Goal: Task Accomplishment & Management: Manage account settings

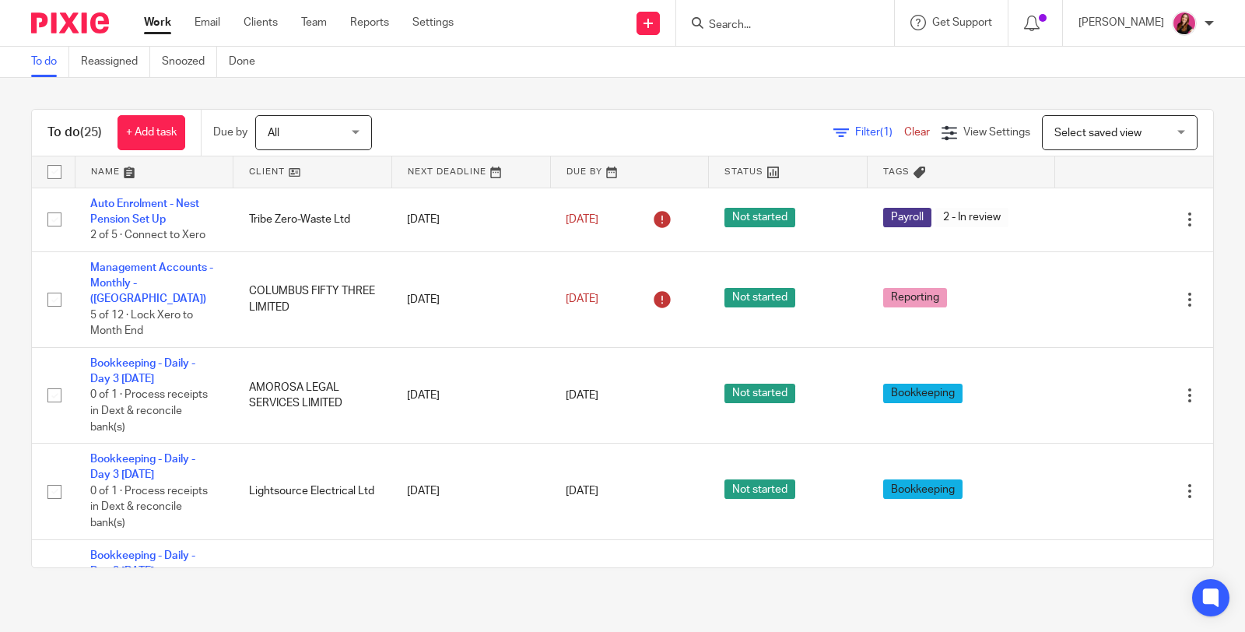
click at [787, 19] on input "Search" at bounding box center [777, 26] width 140 height 14
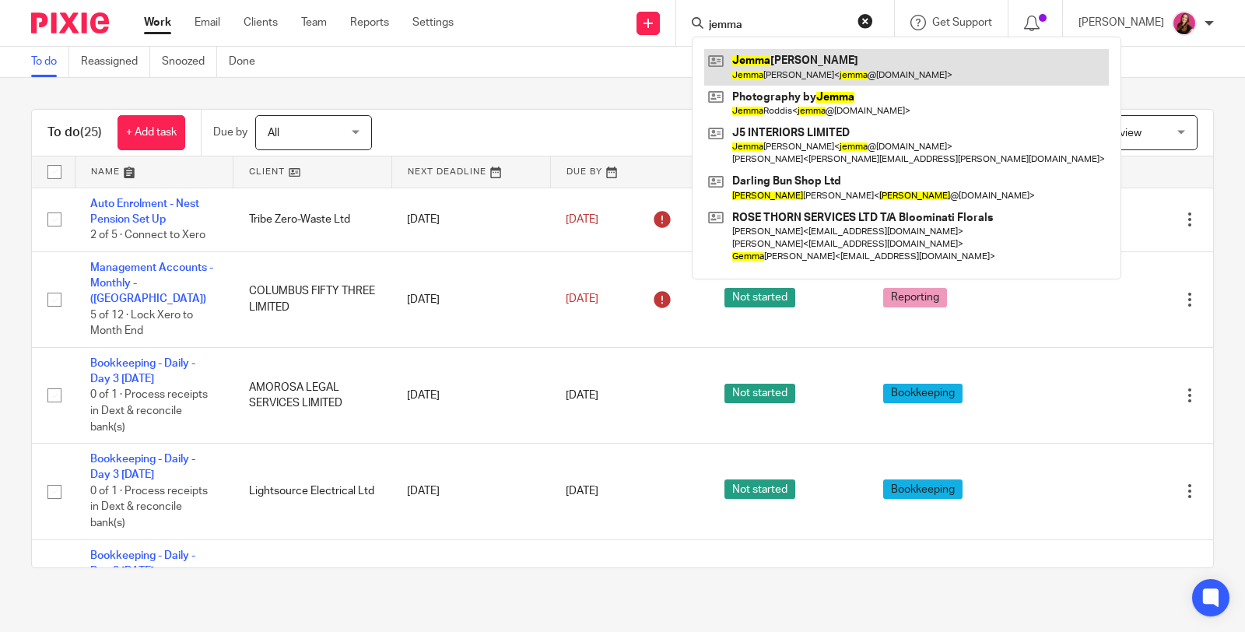
type input "jemma"
click at [791, 74] on link at bounding box center [906, 67] width 405 height 36
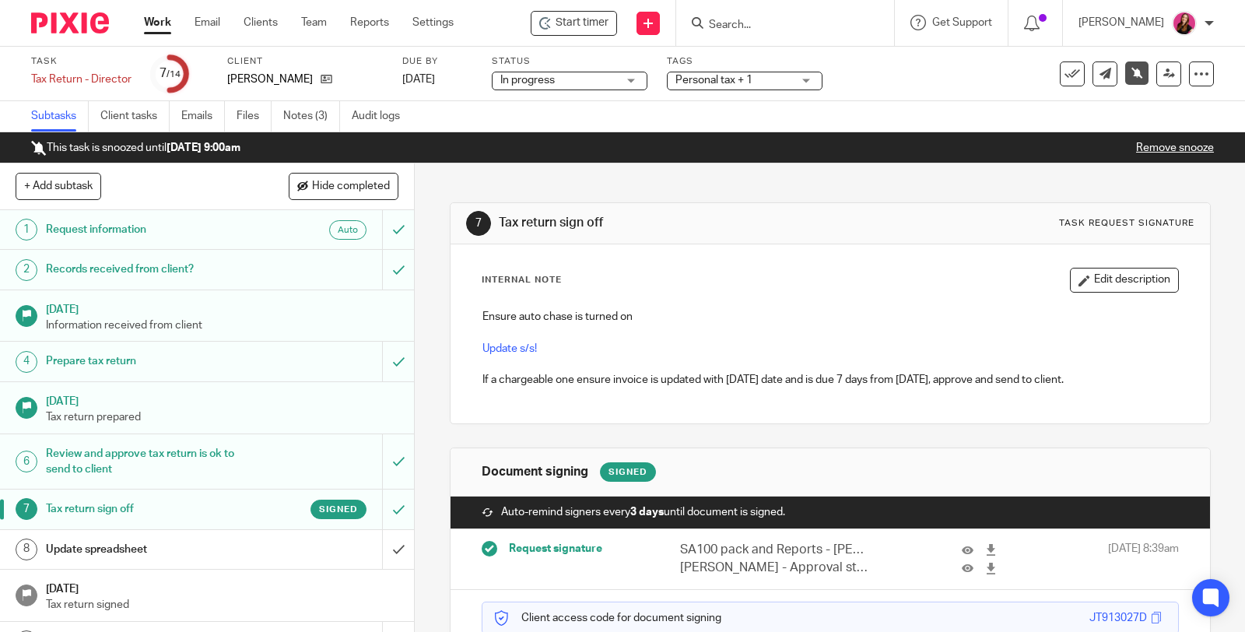
click at [1141, 153] on p "Remove snooze" at bounding box center [1175, 148] width 78 height 16
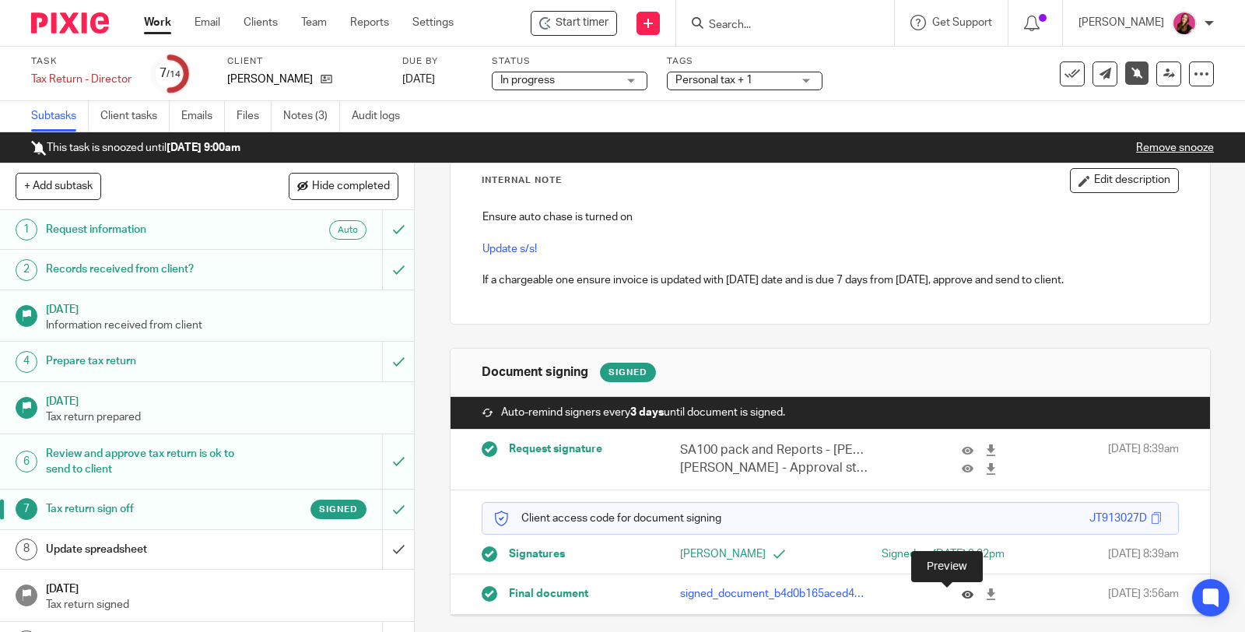
click at [962, 593] on icon at bounding box center [968, 594] width 12 height 12
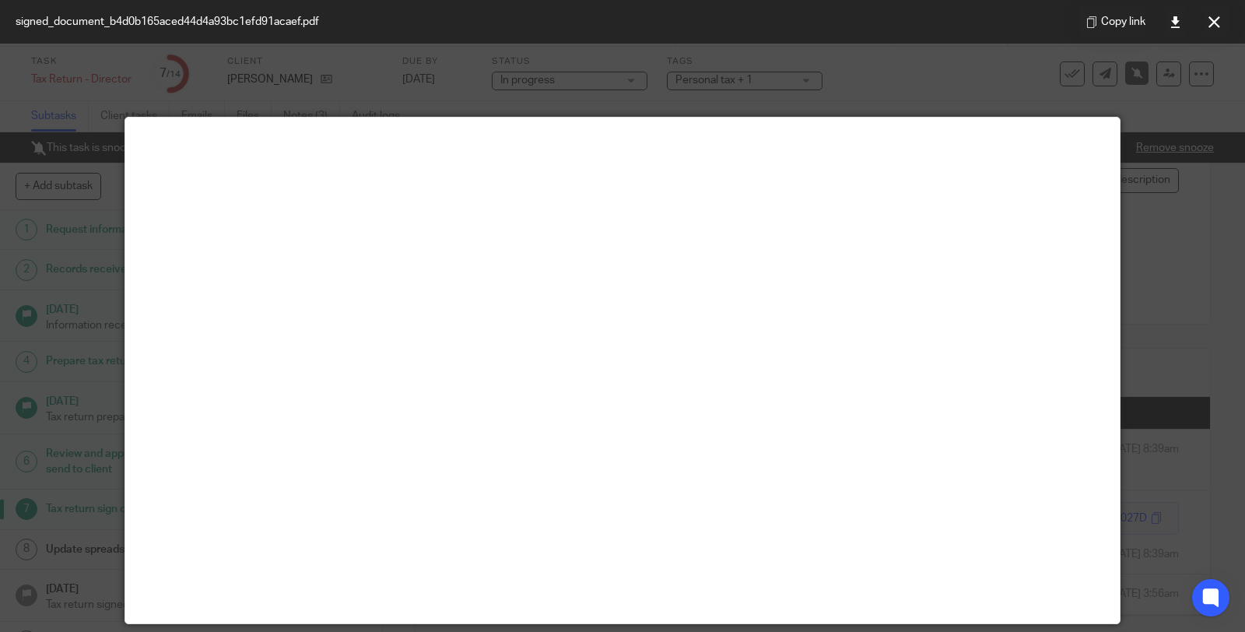
drag, startPoint x: 1209, startPoint y: 30, endPoint x: 1193, endPoint y: 29, distance: 15.6
click at [1209, 29] on button at bounding box center [1214, 21] width 31 height 31
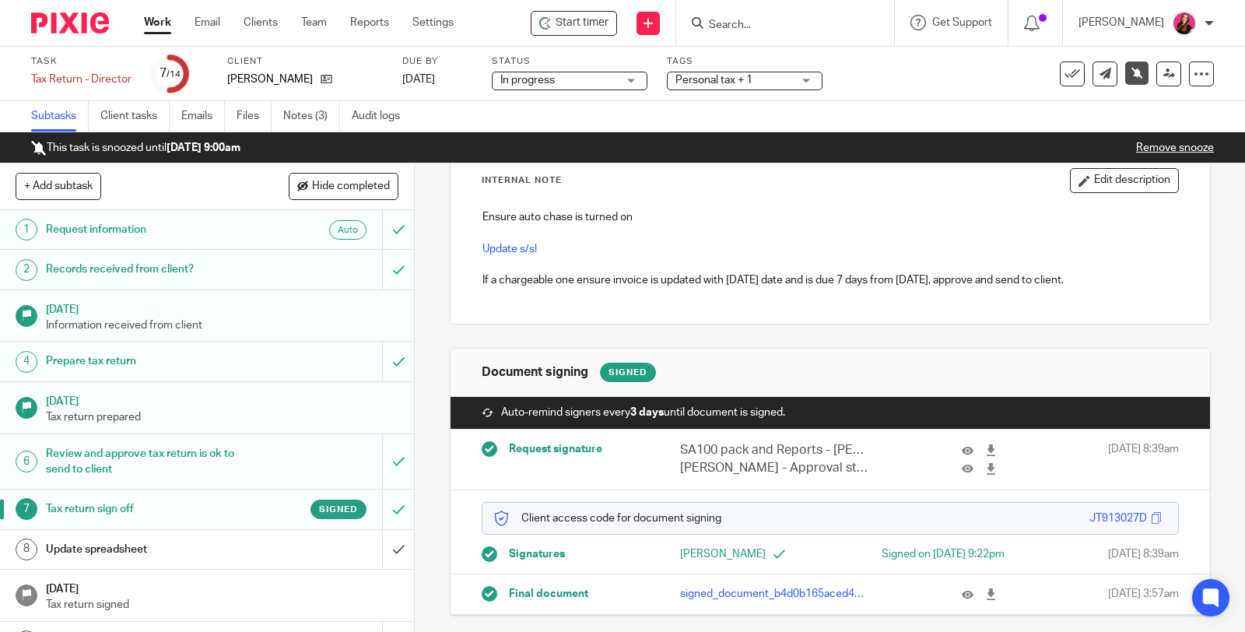
click at [1136, 148] on link "Remove snooze" at bounding box center [1175, 147] width 78 height 11
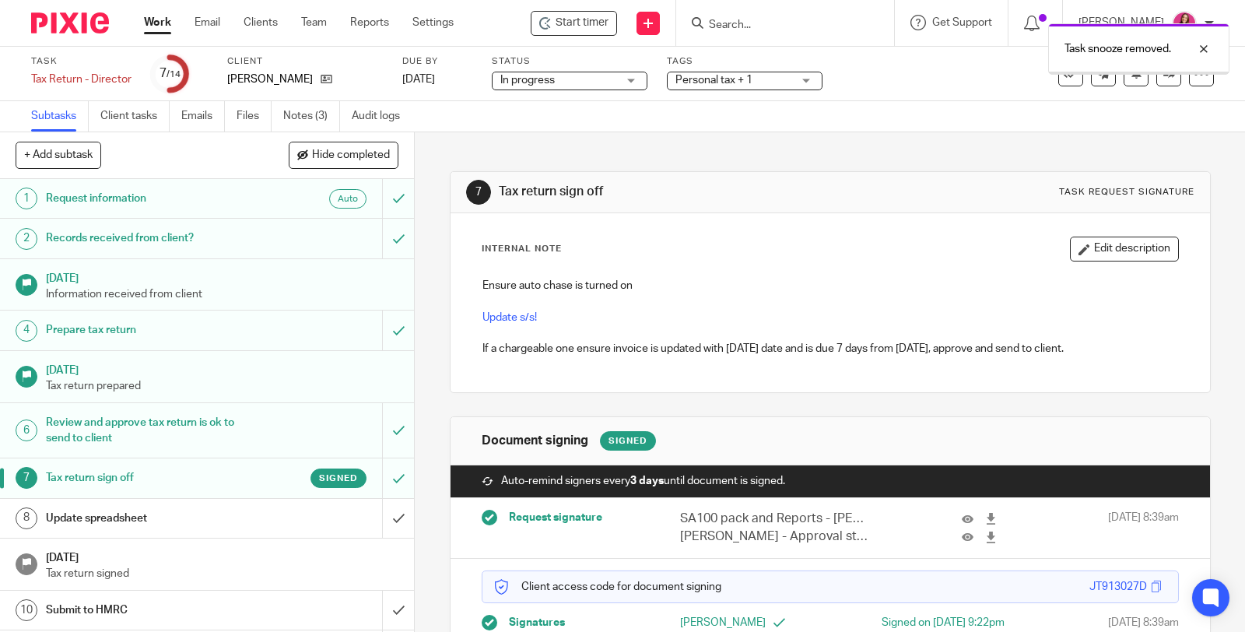
scroll to position [86, 0]
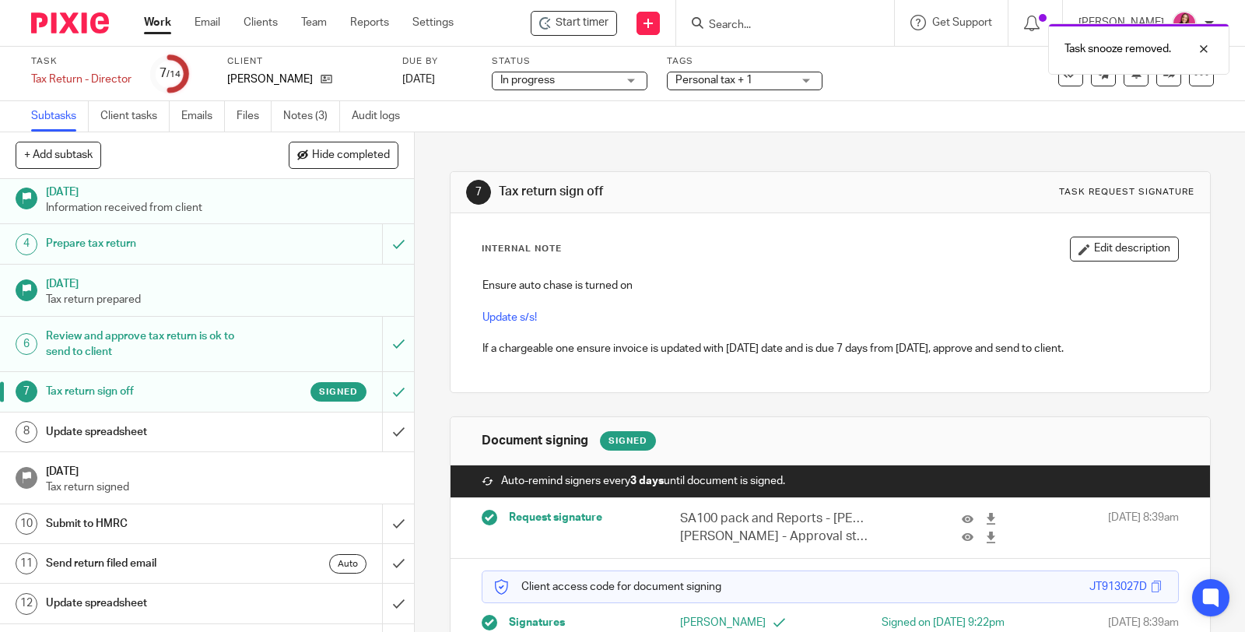
click at [83, 426] on h1 "Update spreadsheet" at bounding box center [153, 431] width 214 height 23
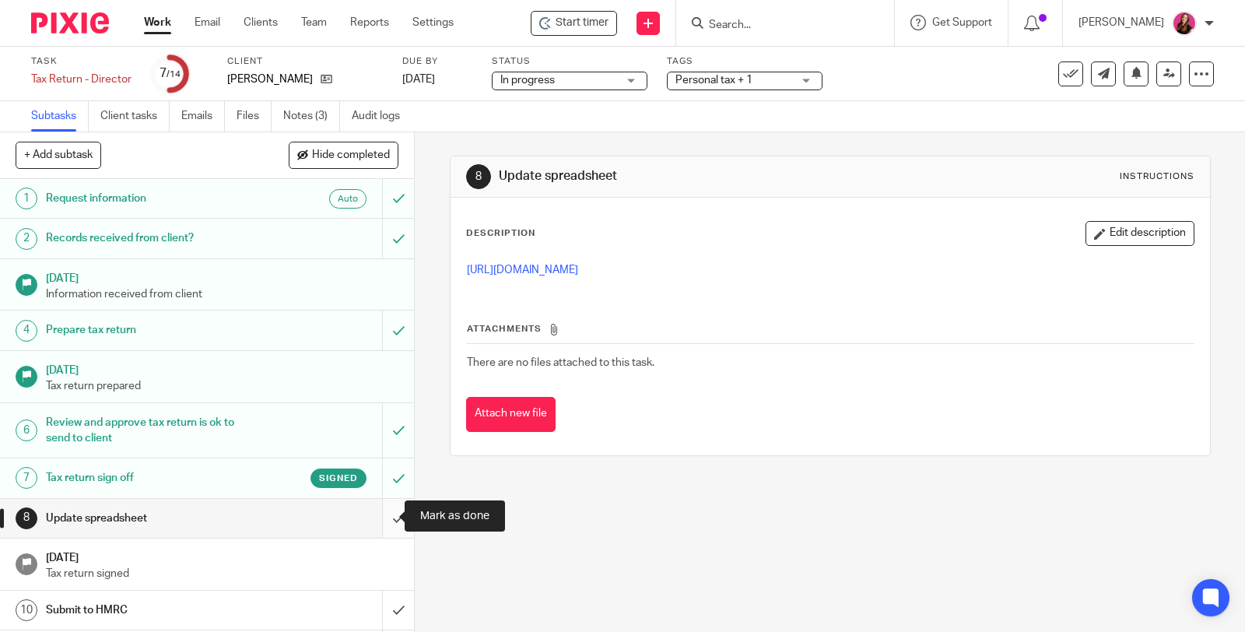
click at [384, 510] on input "submit" at bounding box center [207, 518] width 414 height 39
click at [802, 79] on div "Personal tax + 1" at bounding box center [745, 81] width 156 height 19
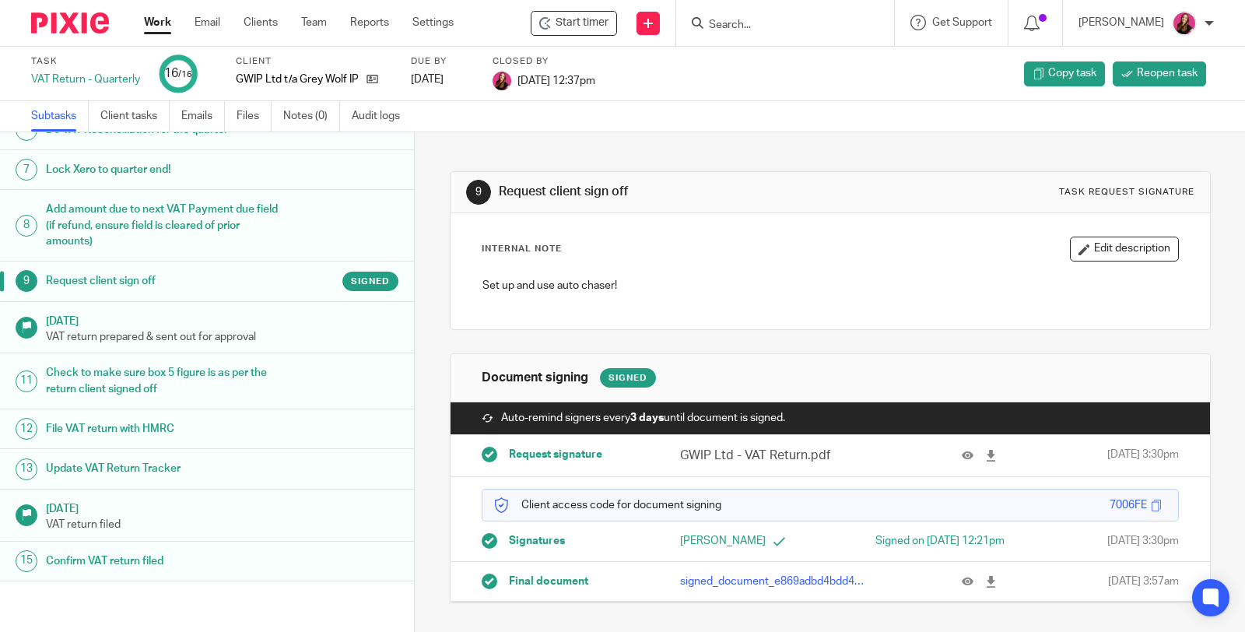
scroll to position [300, 0]
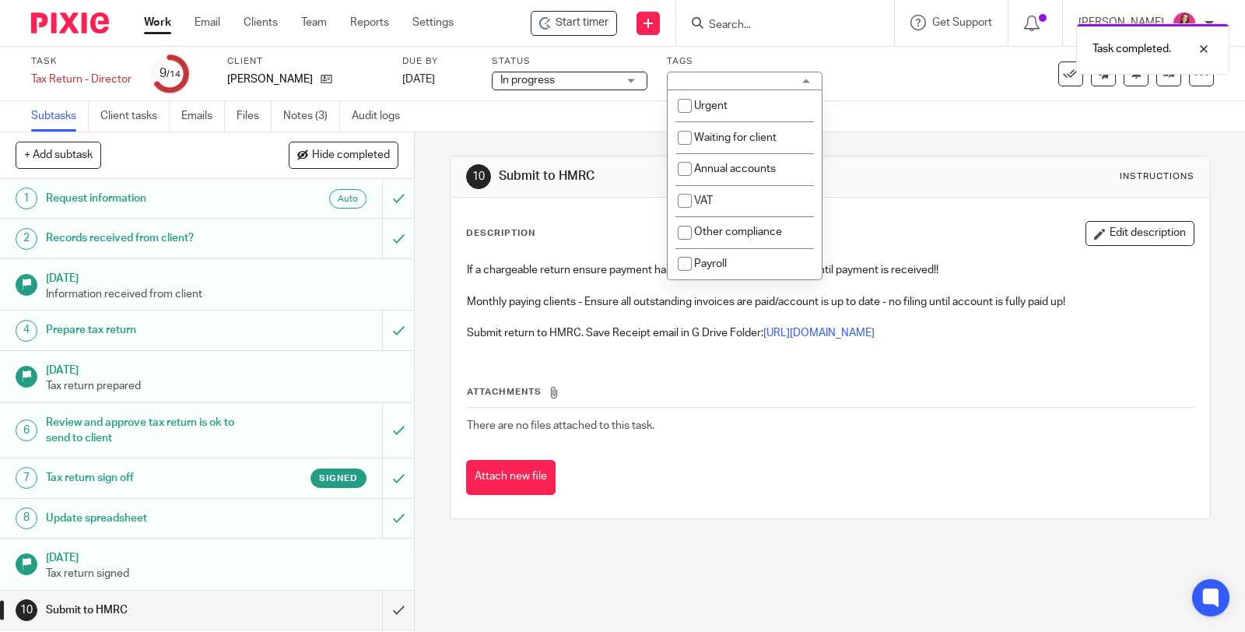
scroll to position [259, 0]
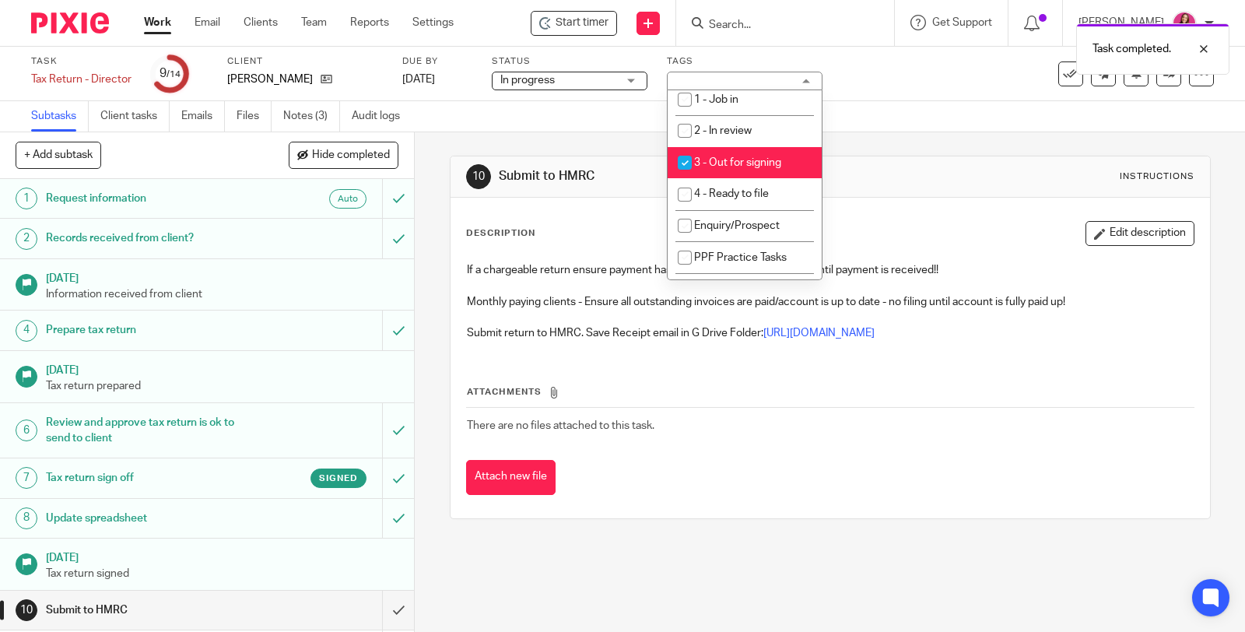
click at [767, 162] on span "3 - Out for signing" at bounding box center [737, 162] width 87 height 11
checkbox input "false"
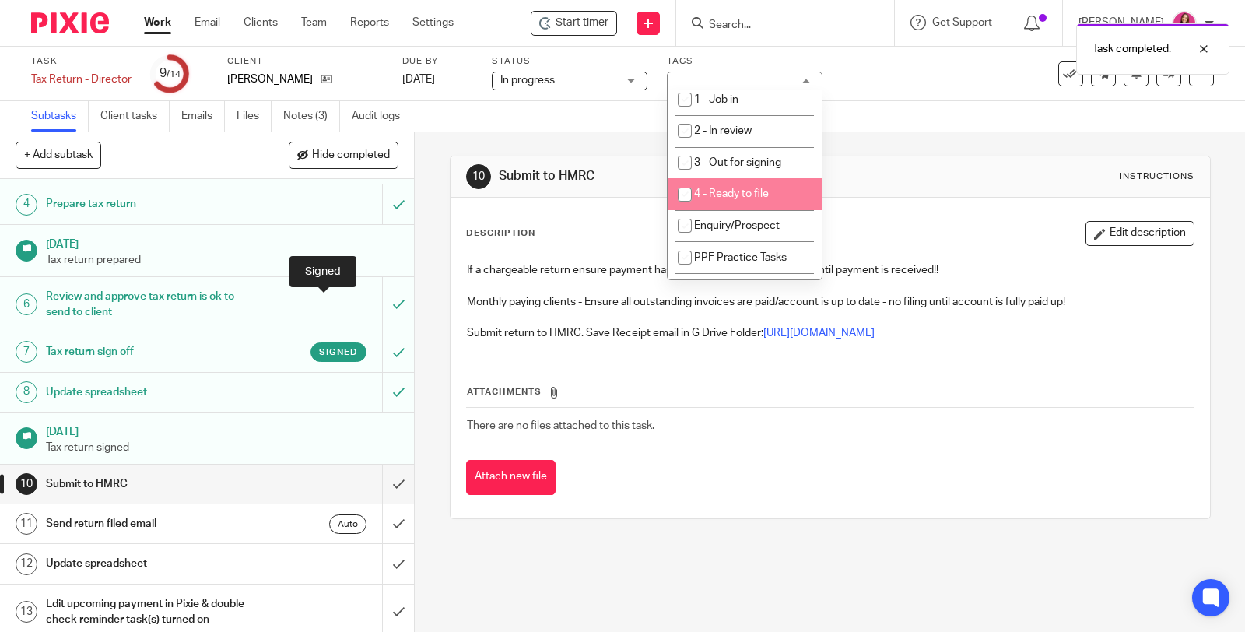
scroll to position [181, 0]
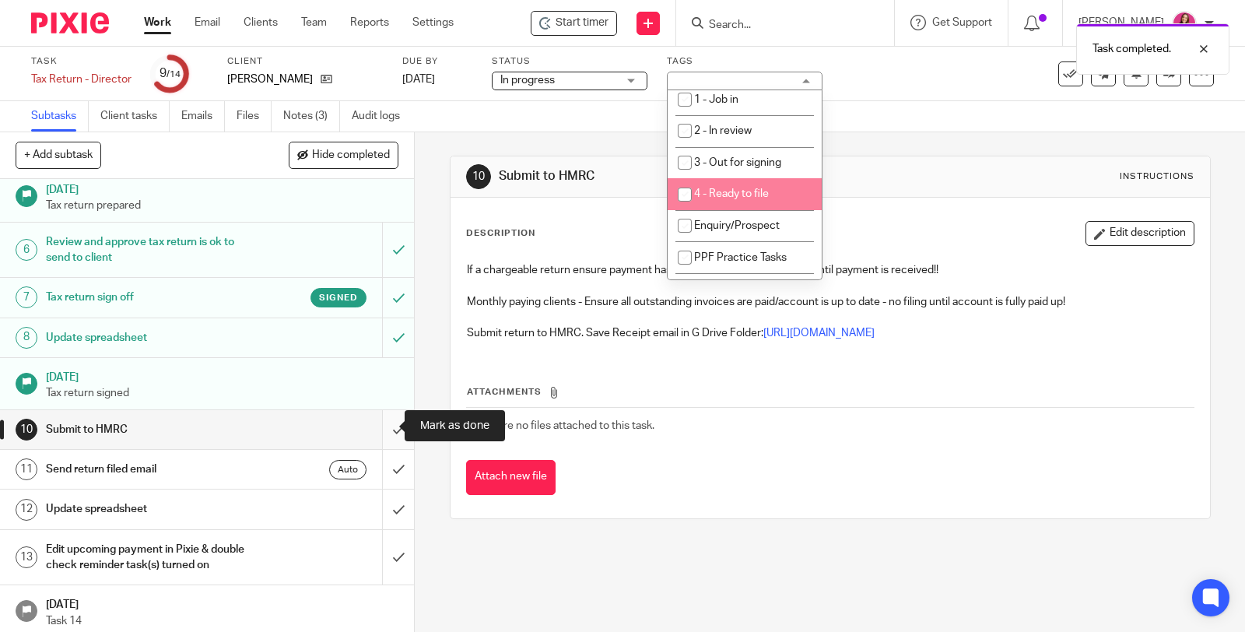
click at [384, 425] on input "submit" at bounding box center [207, 429] width 414 height 39
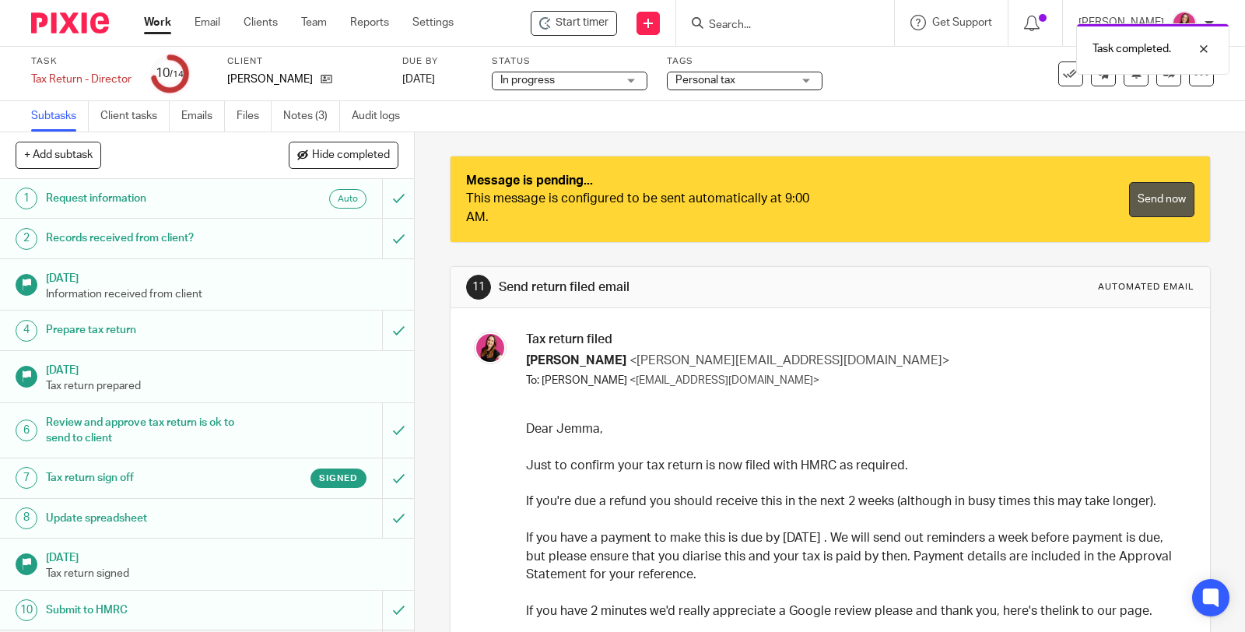
drag, startPoint x: 1122, startPoint y: 201, endPoint x: 1016, endPoint y: 177, distance: 108.6
click at [1129, 201] on link "Send now" at bounding box center [1161, 199] width 65 height 35
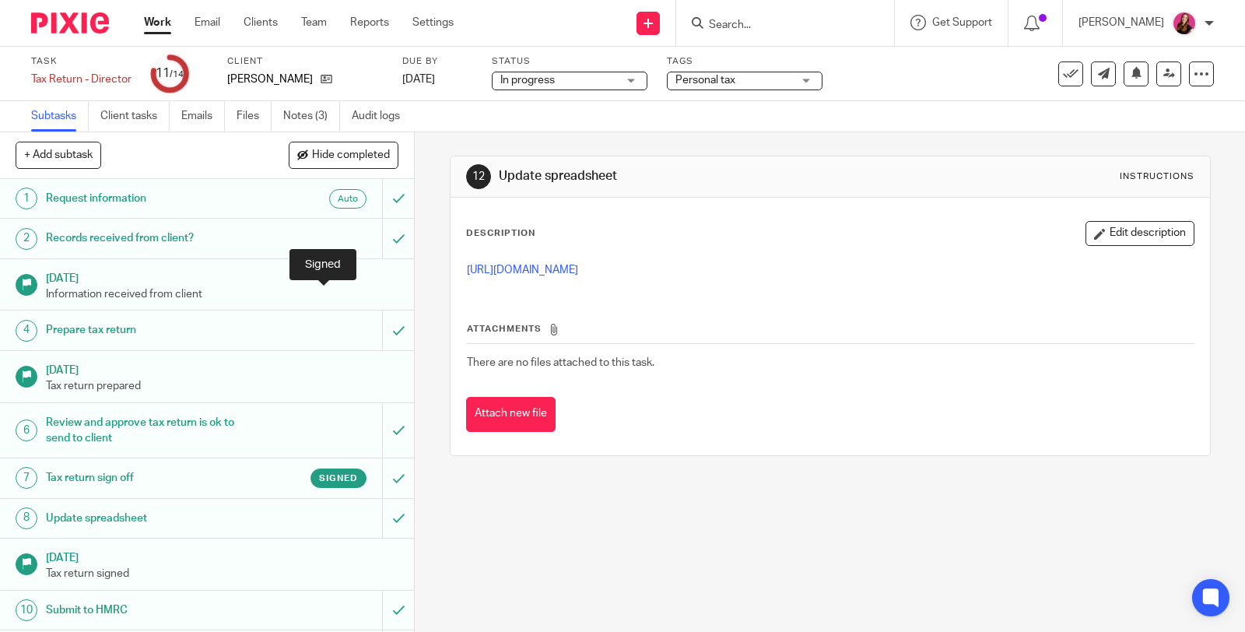
scroll to position [181, 0]
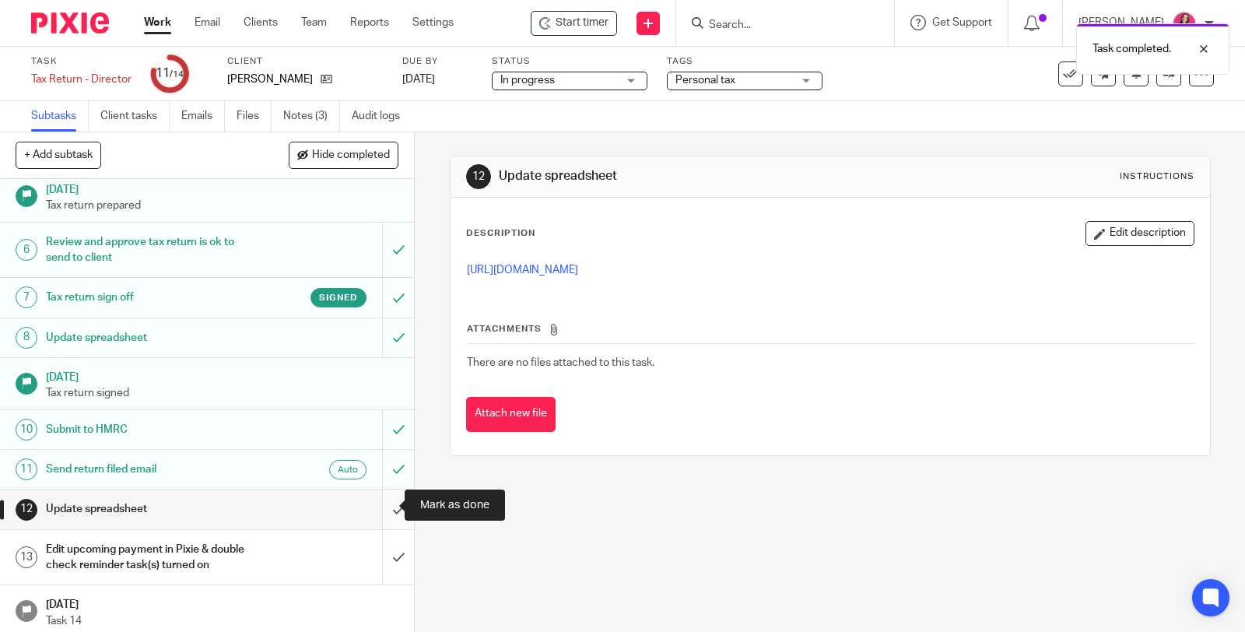
click at [382, 504] on input "submit" at bounding box center [207, 509] width 414 height 39
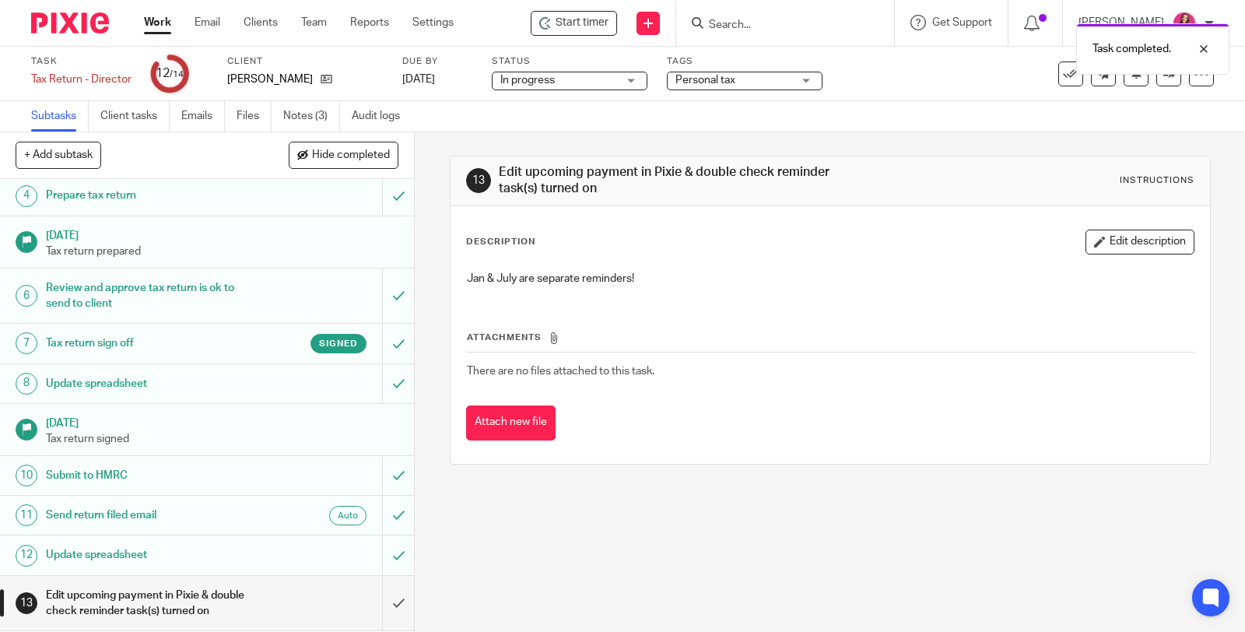
scroll to position [181, 0]
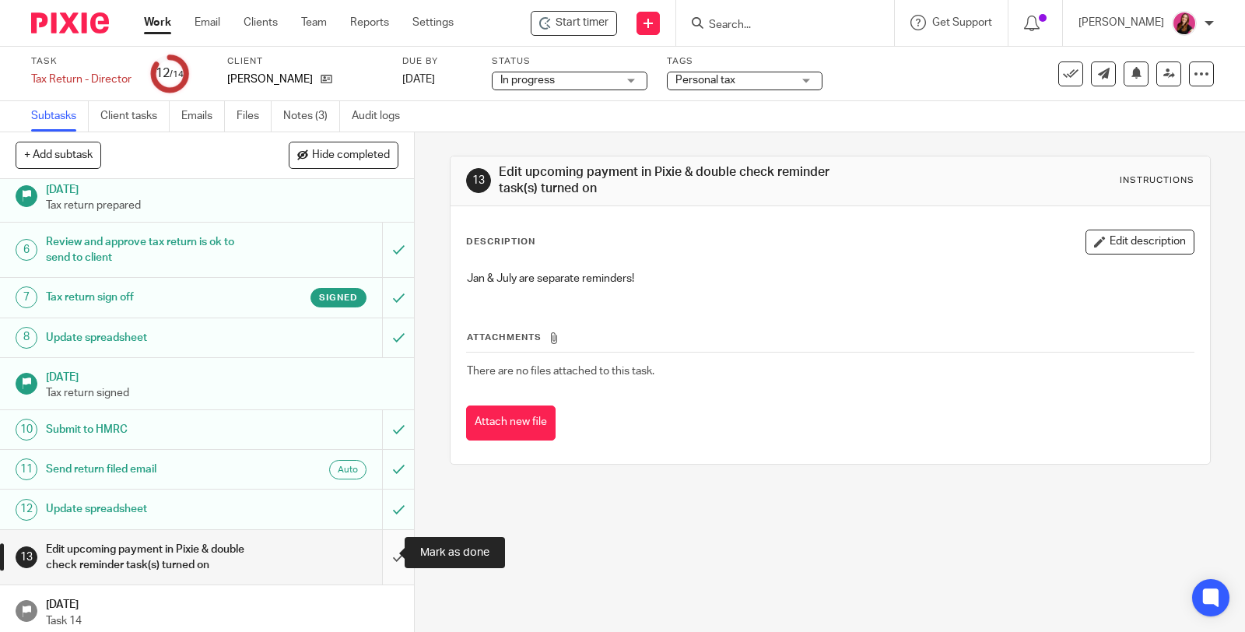
click at [385, 551] on input "submit" at bounding box center [207, 557] width 414 height 55
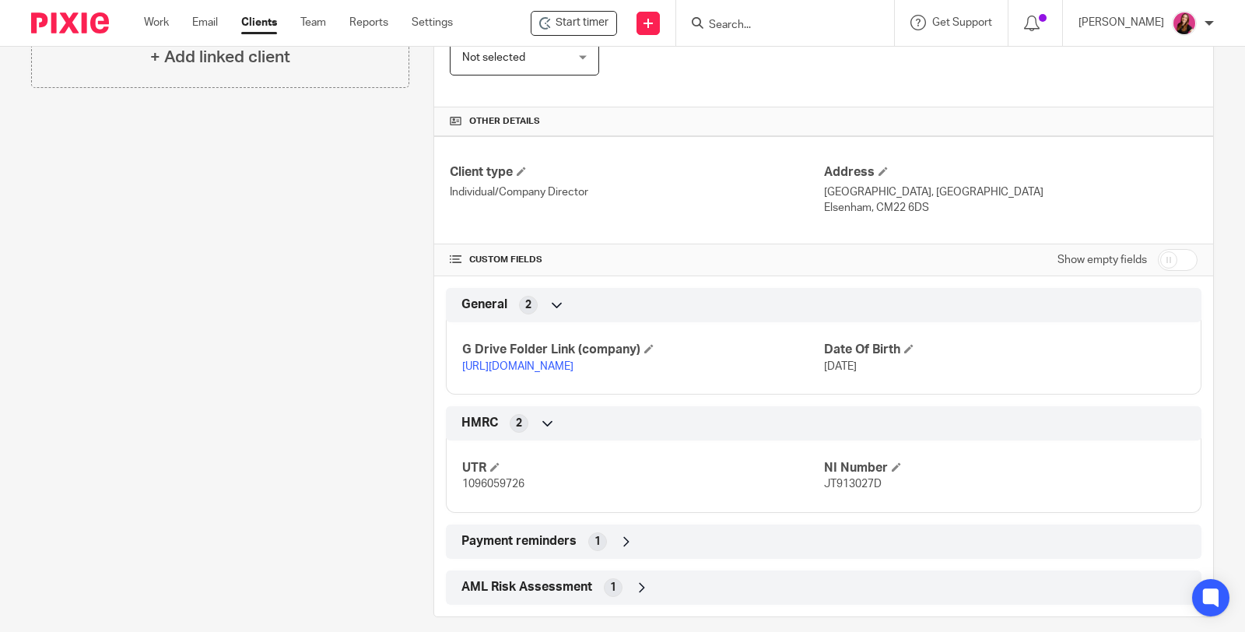
scroll to position [515, 0]
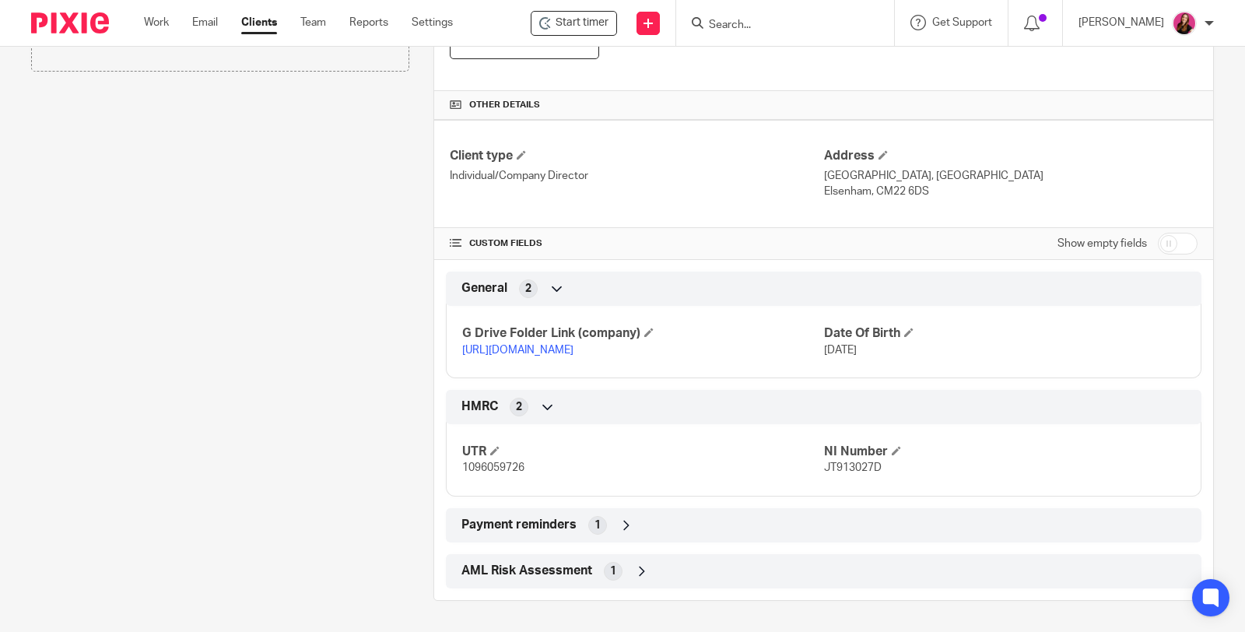
click at [1158, 233] on input "checkbox" at bounding box center [1178, 244] width 40 height 22
checkbox input "true"
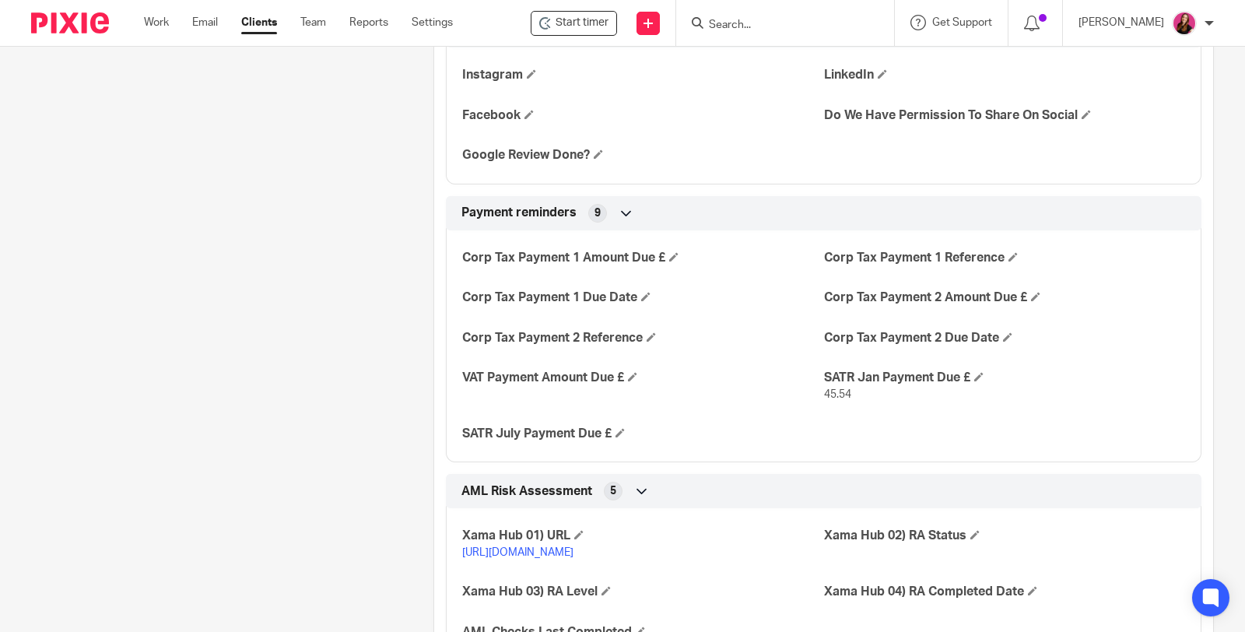
scroll to position [2504, 0]
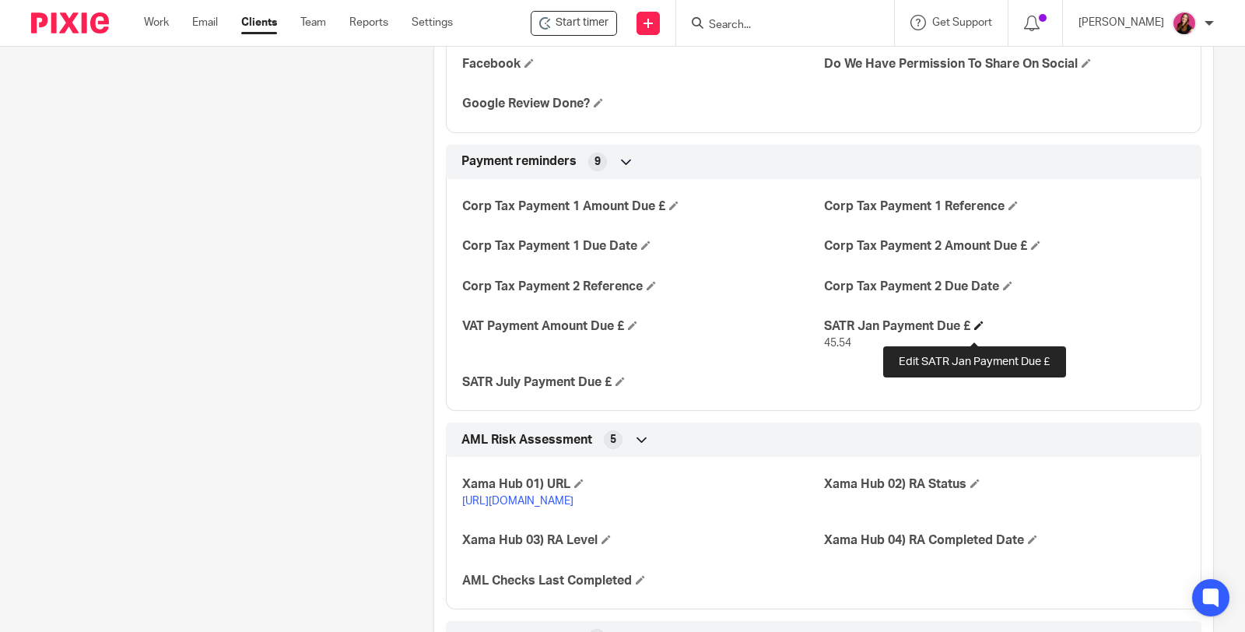
click at [977, 330] on span at bounding box center [978, 325] width 9 height 9
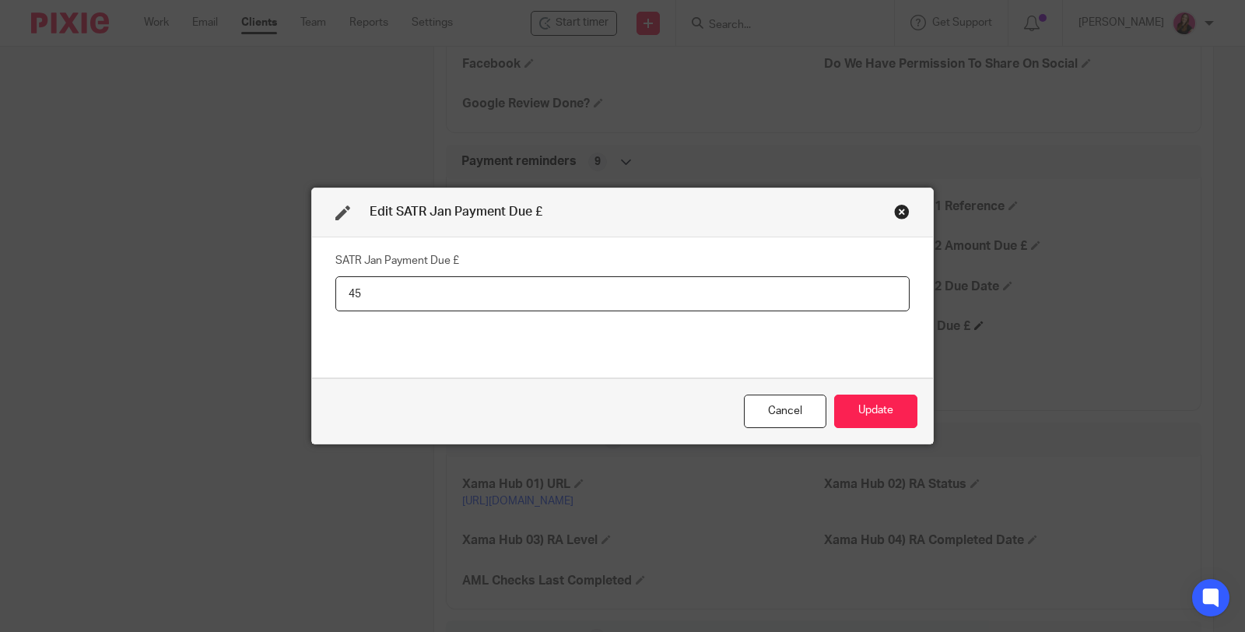
type input "4"
click at [893, 411] on button "Update" at bounding box center [875, 411] width 83 height 33
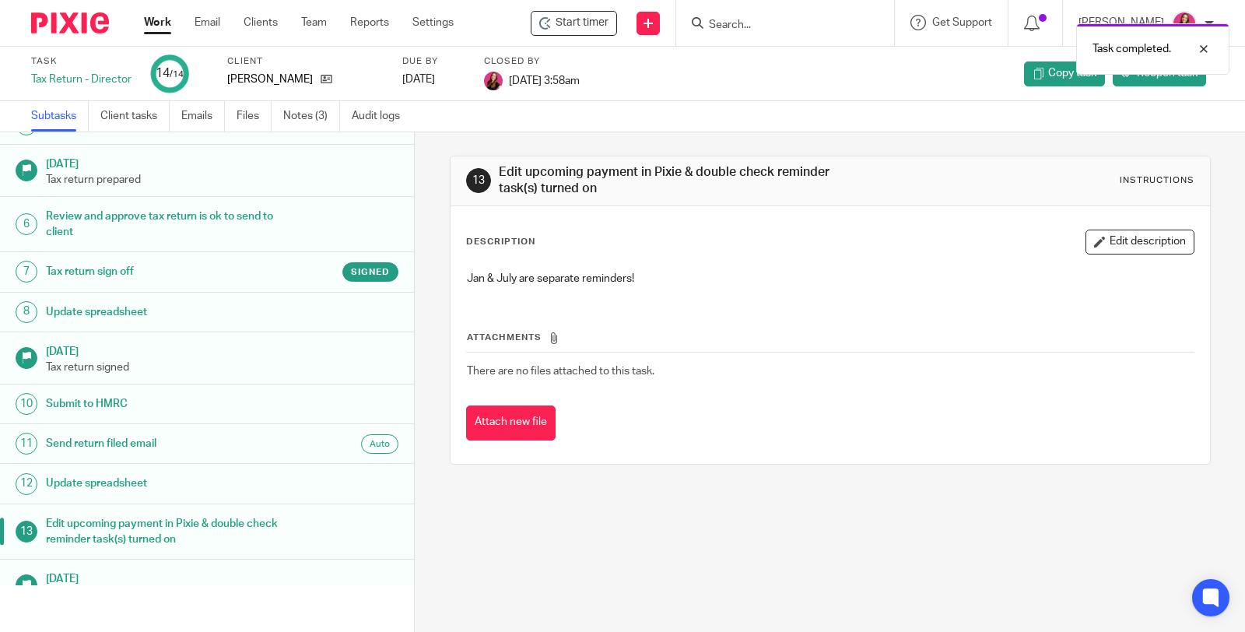
scroll to position [181, 0]
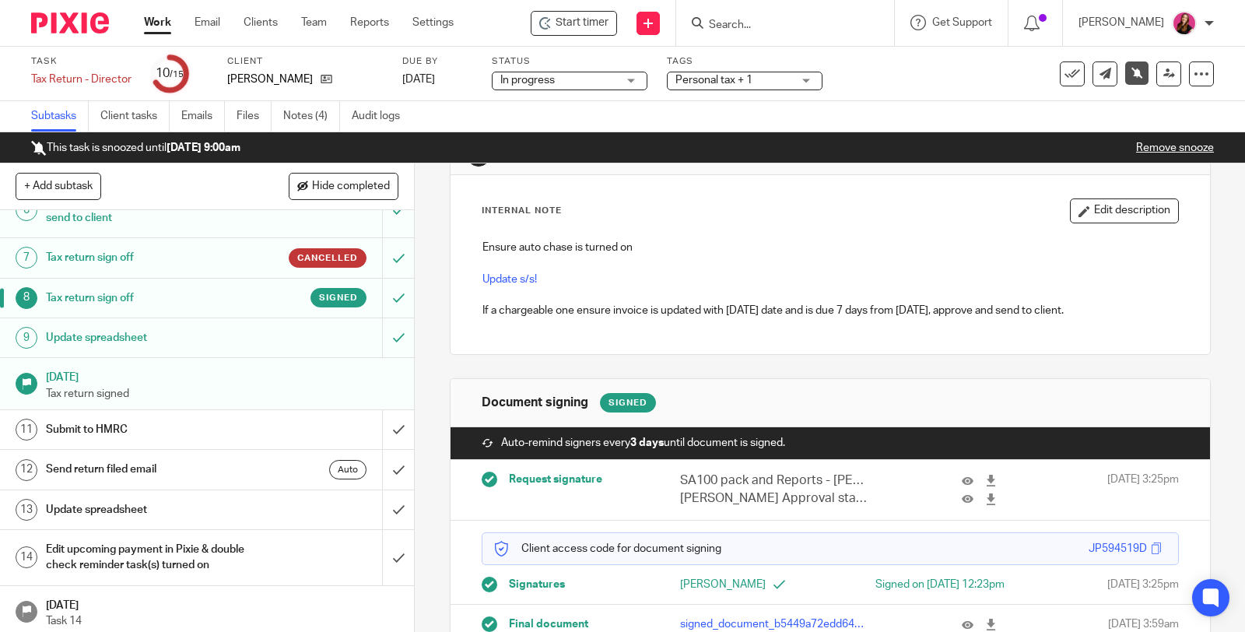
scroll to position [110, 0]
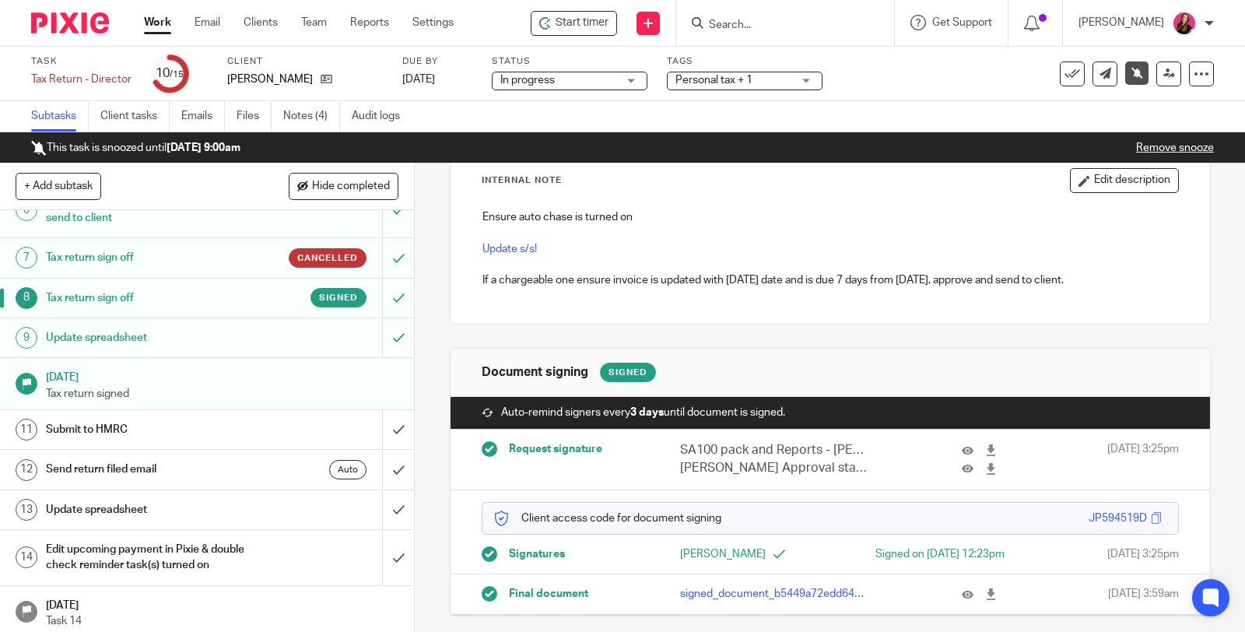
click at [1159, 145] on link "Remove snooze" at bounding box center [1175, 147] width 78 height 11
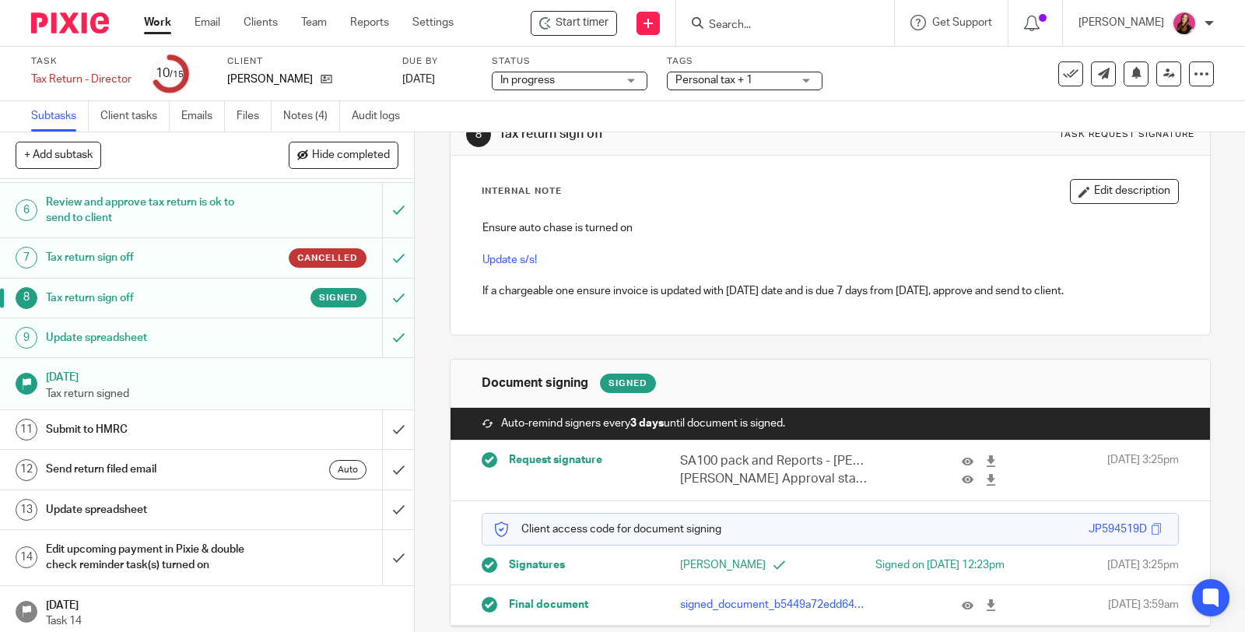
scroll to position [79, 0]
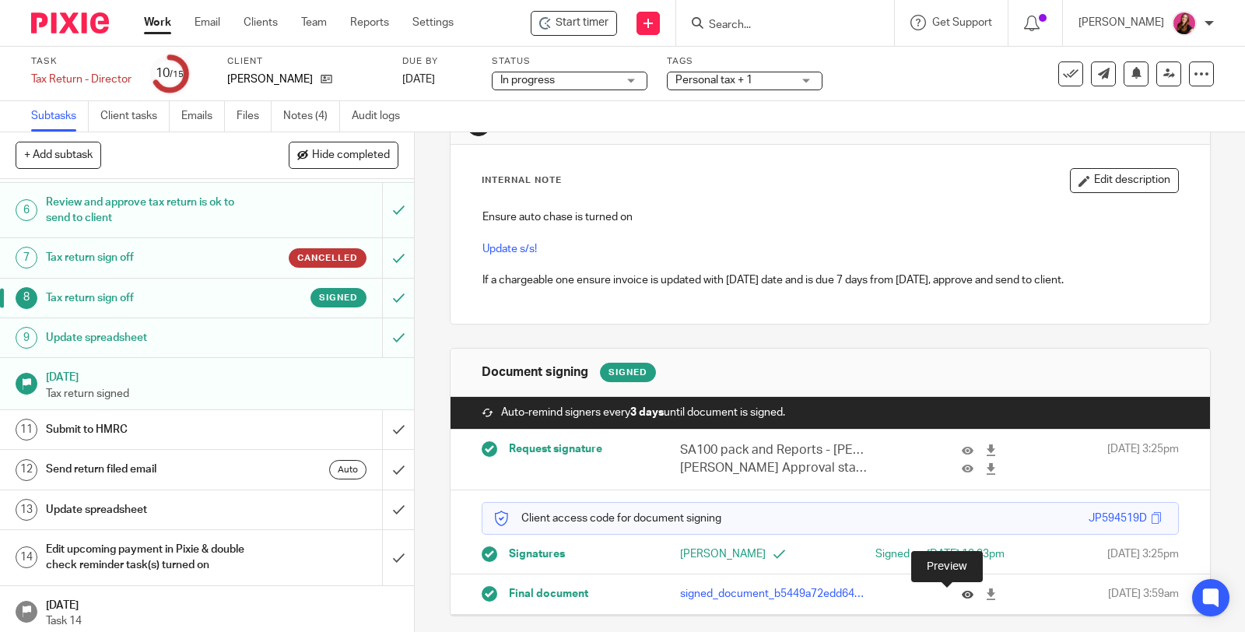
click at [962, 597] on icon at bounding box center [968, 594] width 12 height 12
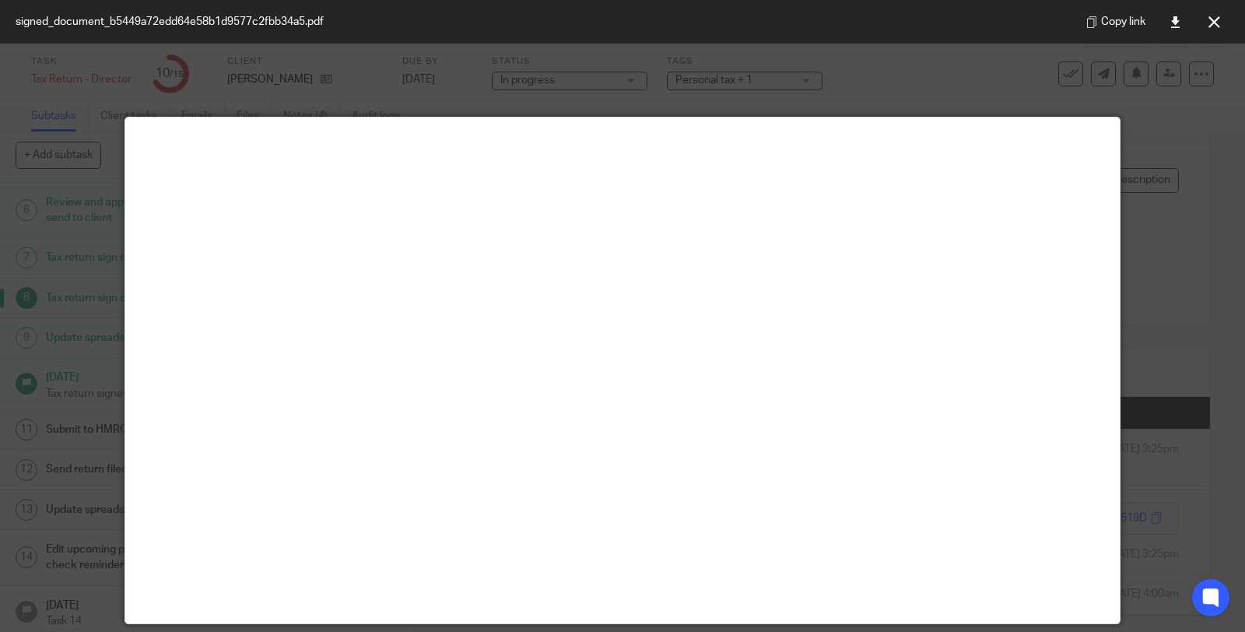
click at [1214, 19] on icon at bounding box center [1215, 22] width 12 height 12
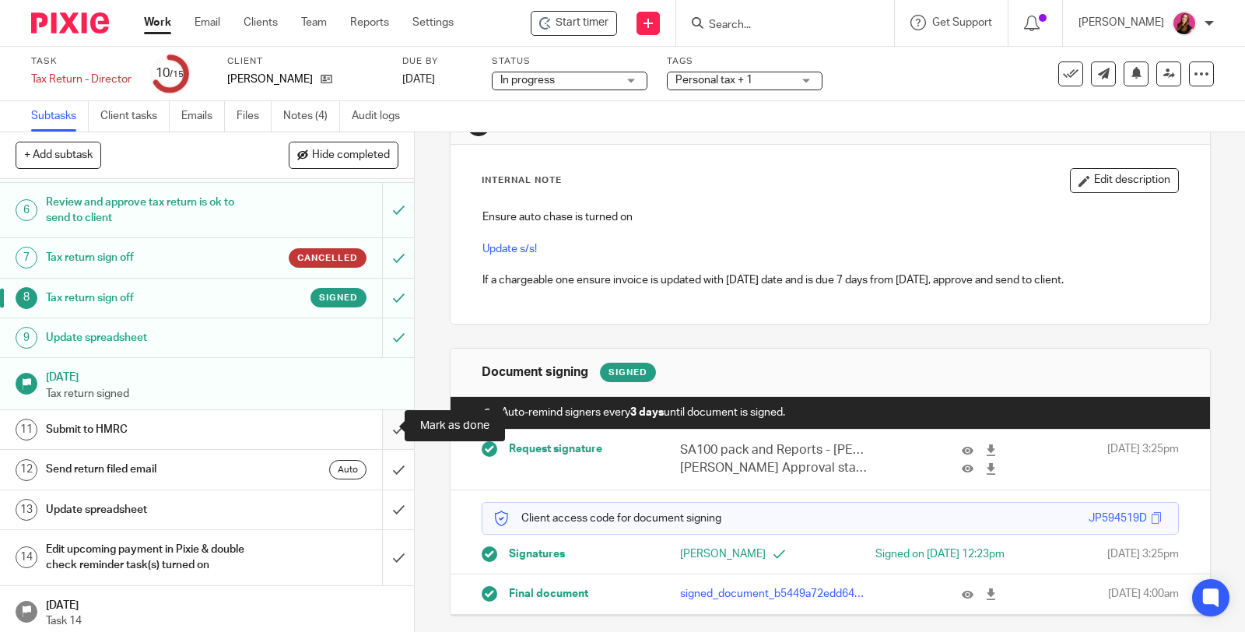
click at [384, 424] on input "submit" at bounding box center [207, 429] width 414 height 39
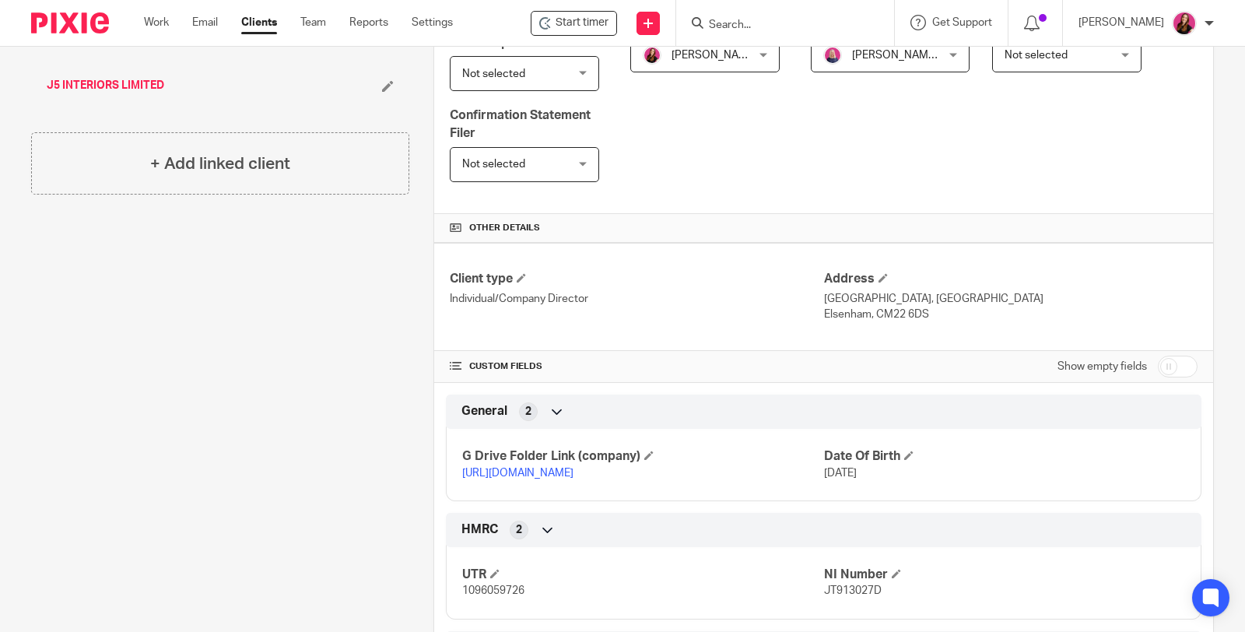
scroll to position [469, 0]
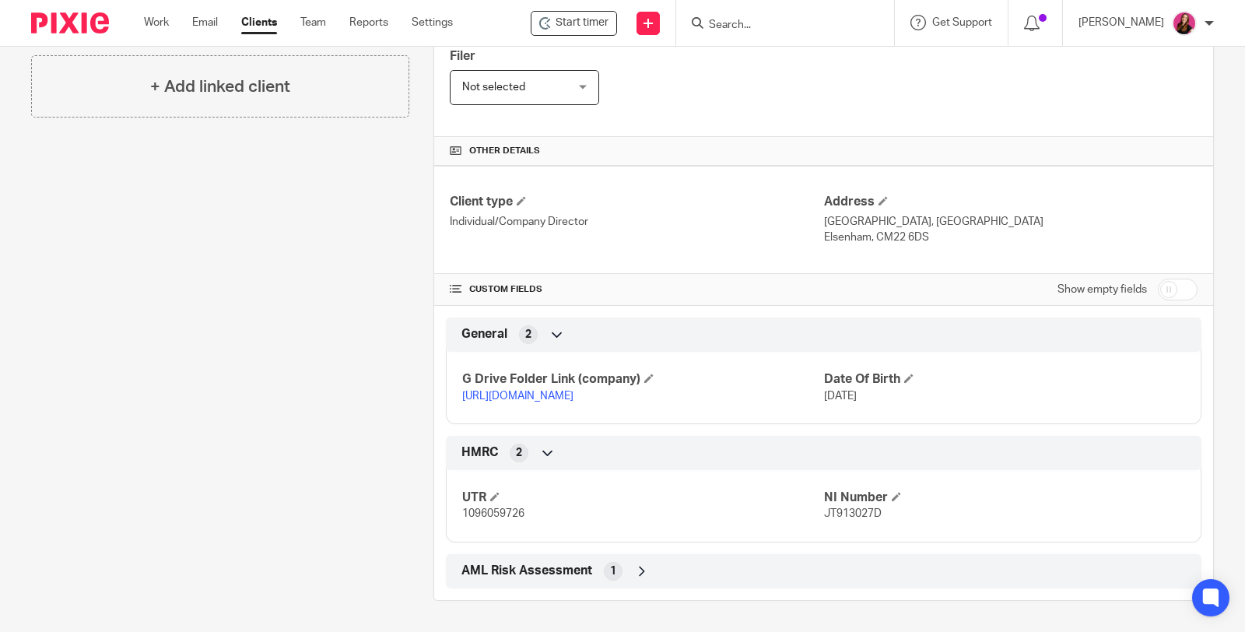
click at [574, 391] on link "[URL][DOMAIN_NAME]" at bounding box center [517, 396] width 111 height 11
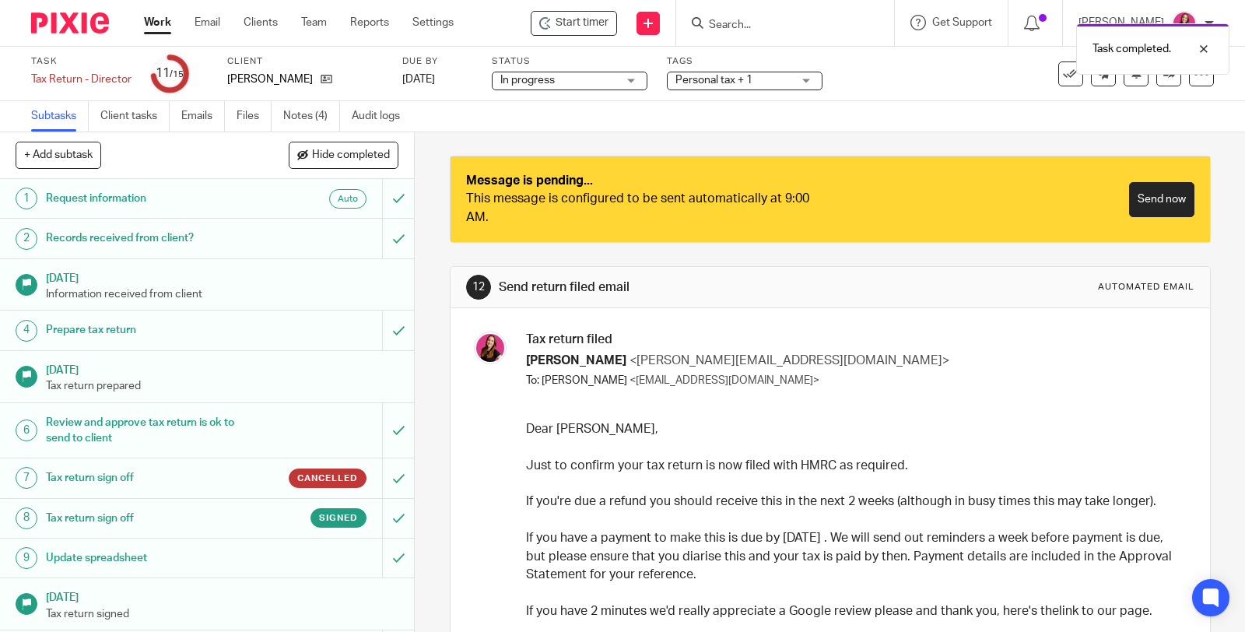
scroll to position [220, 0]
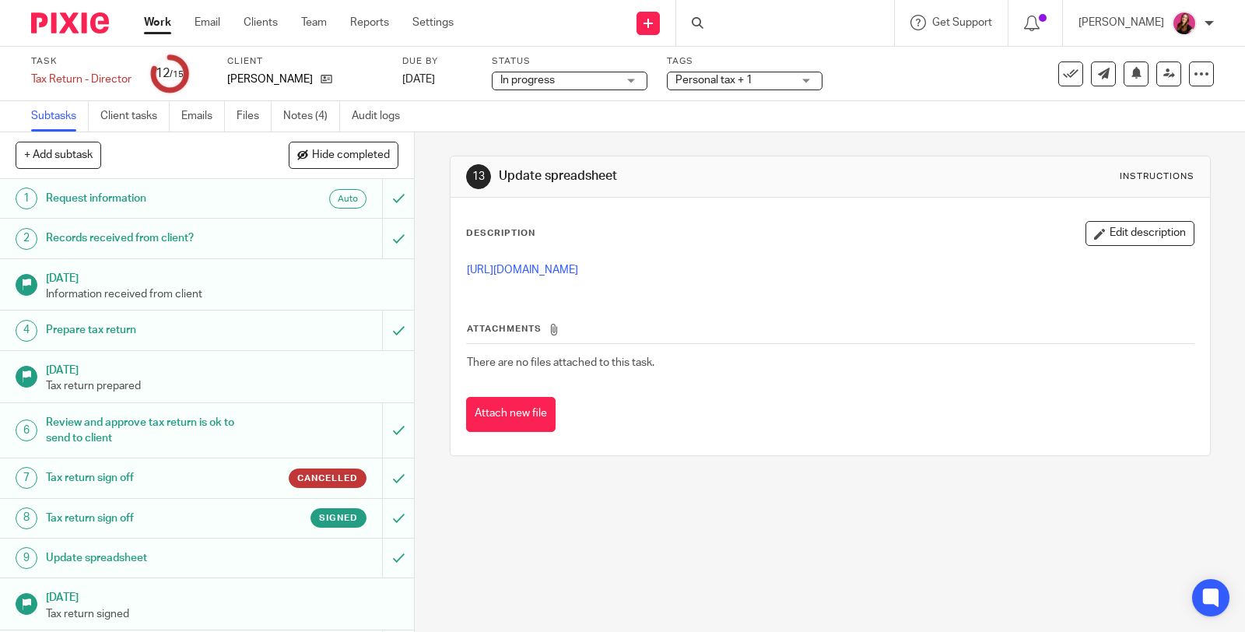
scroll to position [220, 0]
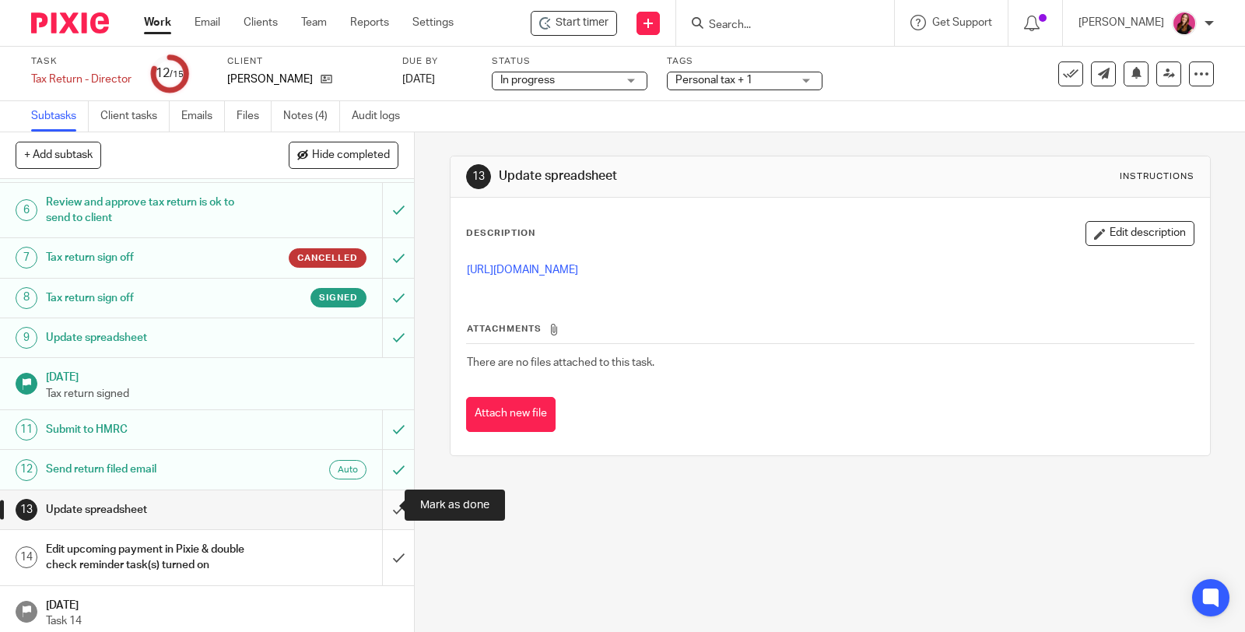
click at [376, 503] on input "submit" at bounding box center [207, 509] width 414 height 39
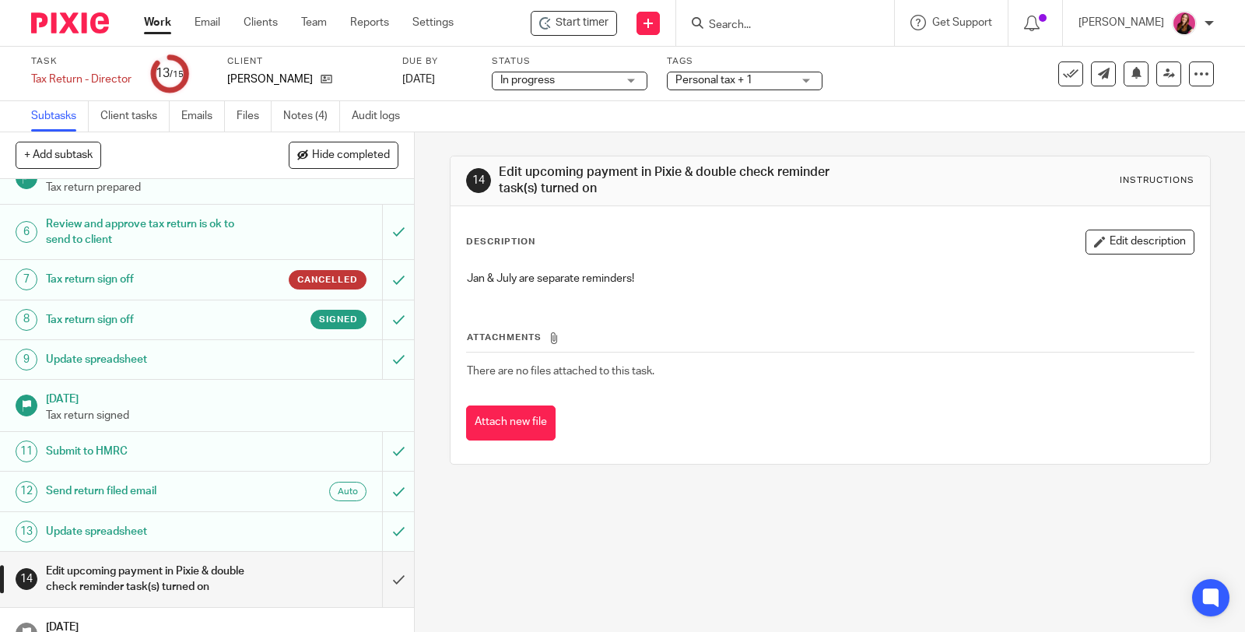
scroll to position [220, 0]
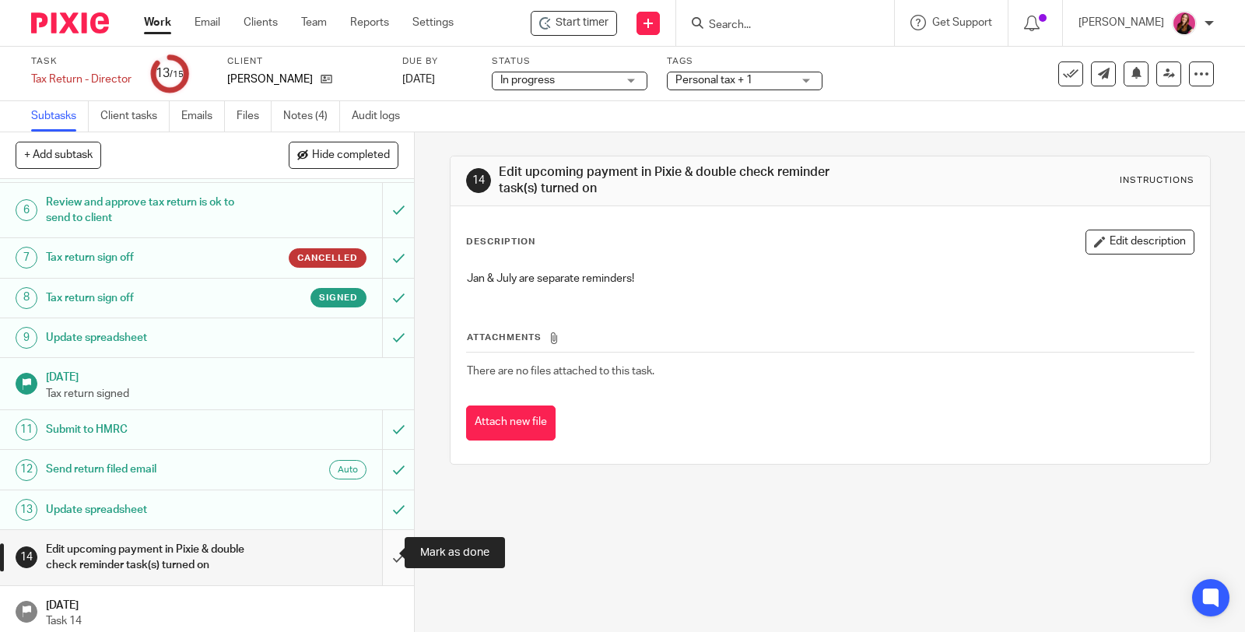
click at [382, 547] on input "submit" at bounding box center [207, 557] width 414 height 55
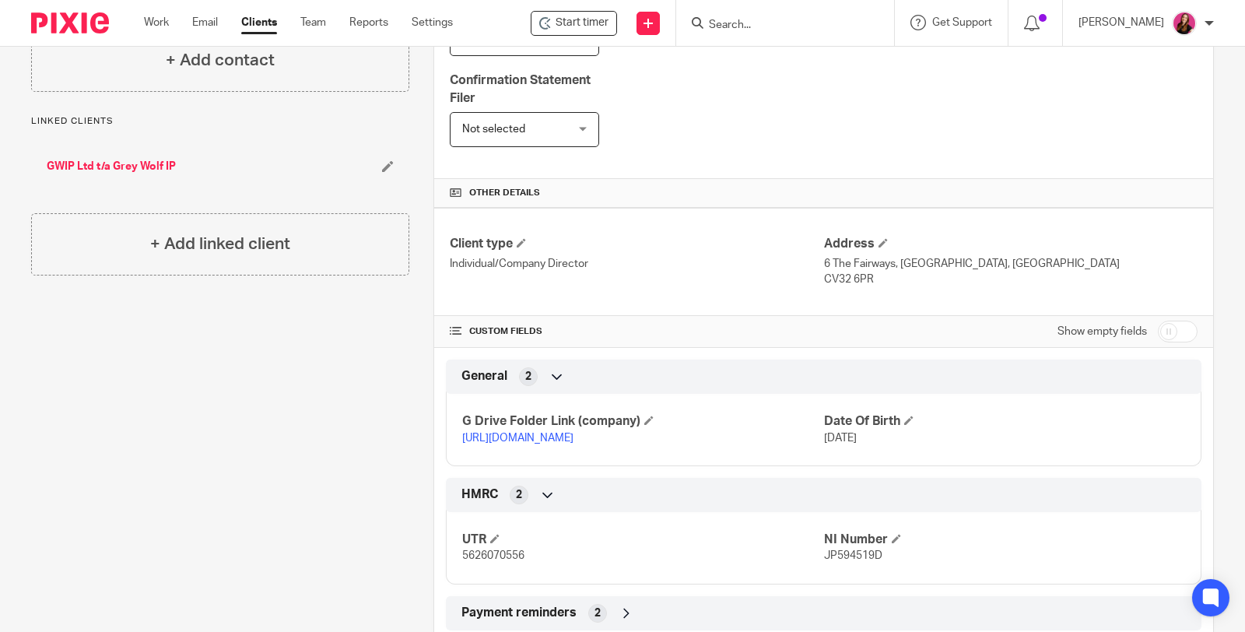
scroll to position [432, 0]
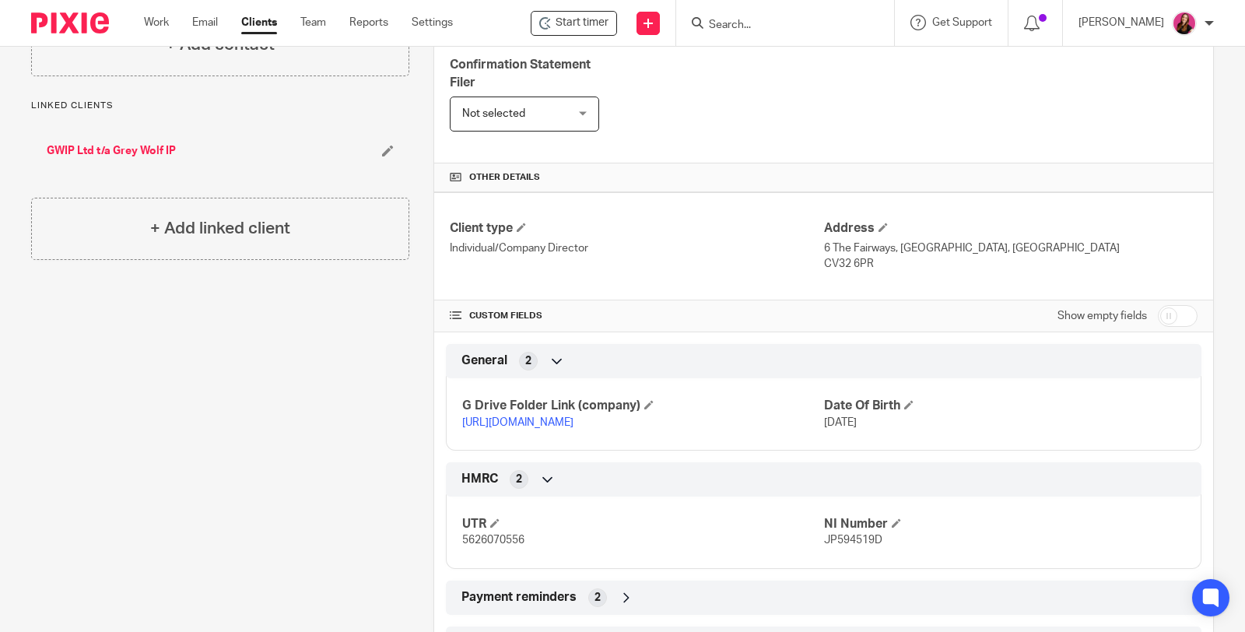
click at [1162, 311] on input "checkbox" at bounding box center [1178, 316] width 40 height 22
checkbox input "true"
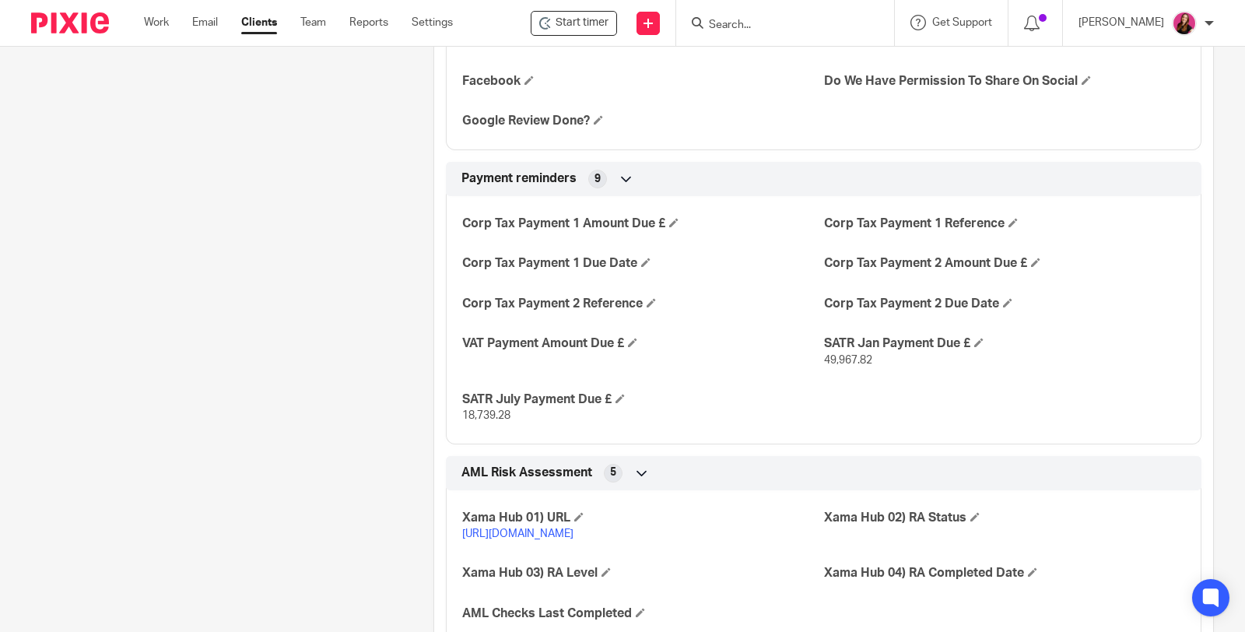
scroll to position [2508, 0]
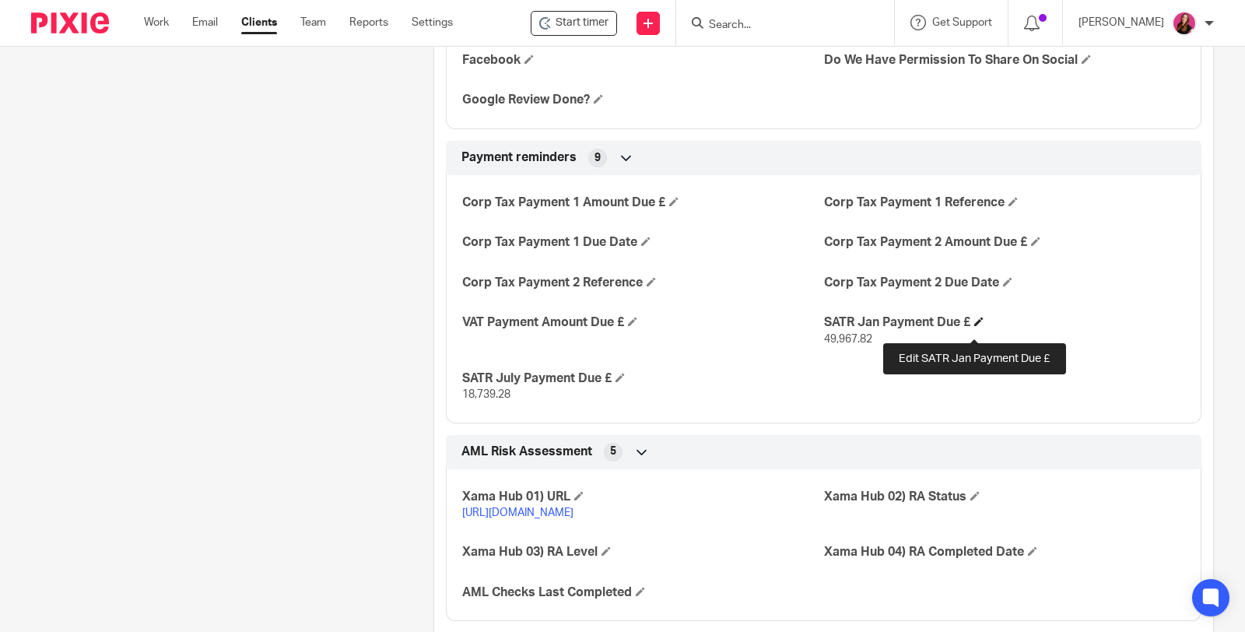
click at [975, 326] on span at bounding box center [978, 321] width 9 height 9
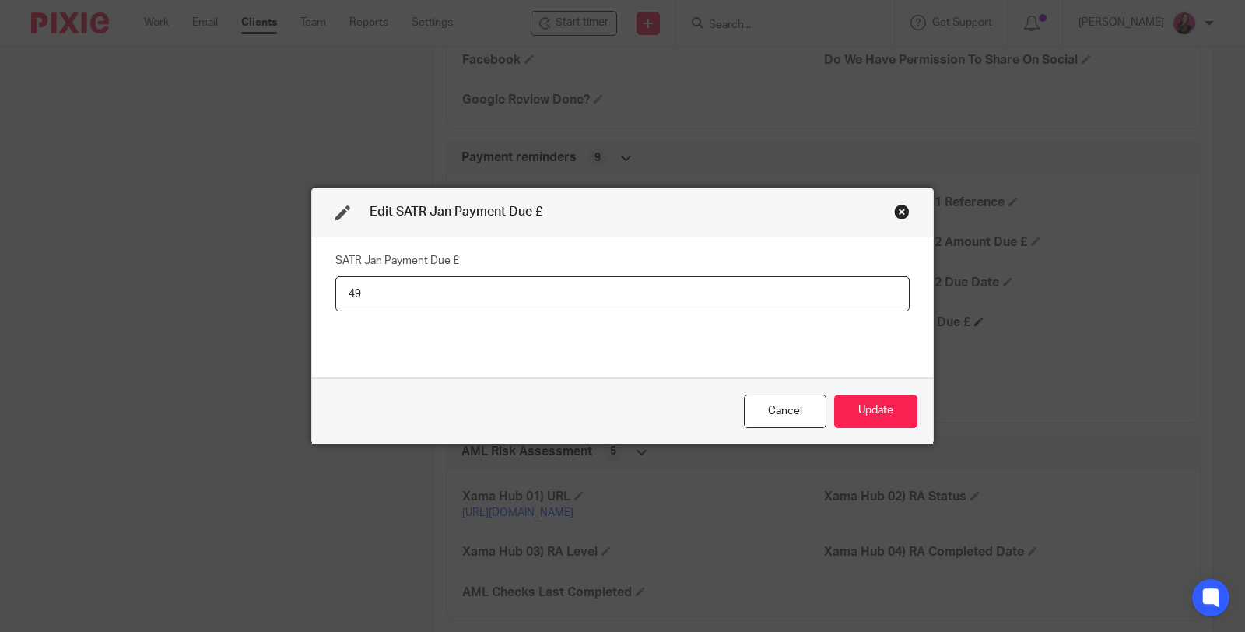
type input "4"
type input "43,717.82"
click at [858, 413] on button "Update" at bounding box center [875, 411] width 83 height 33
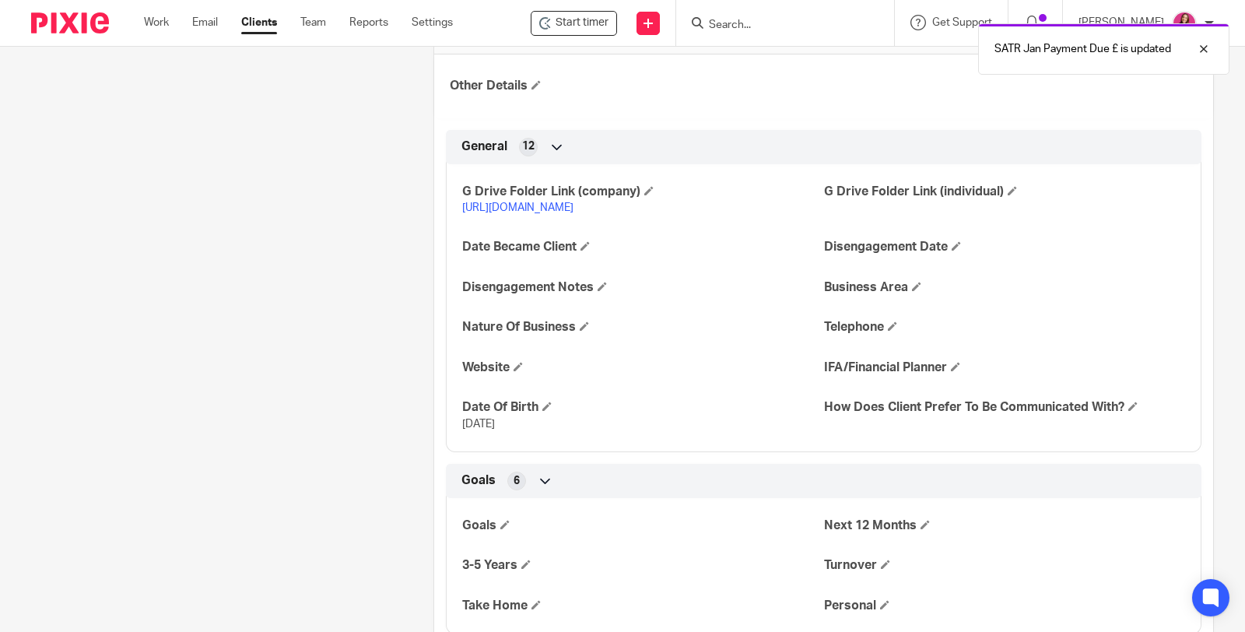
scroll to position [518, 0]
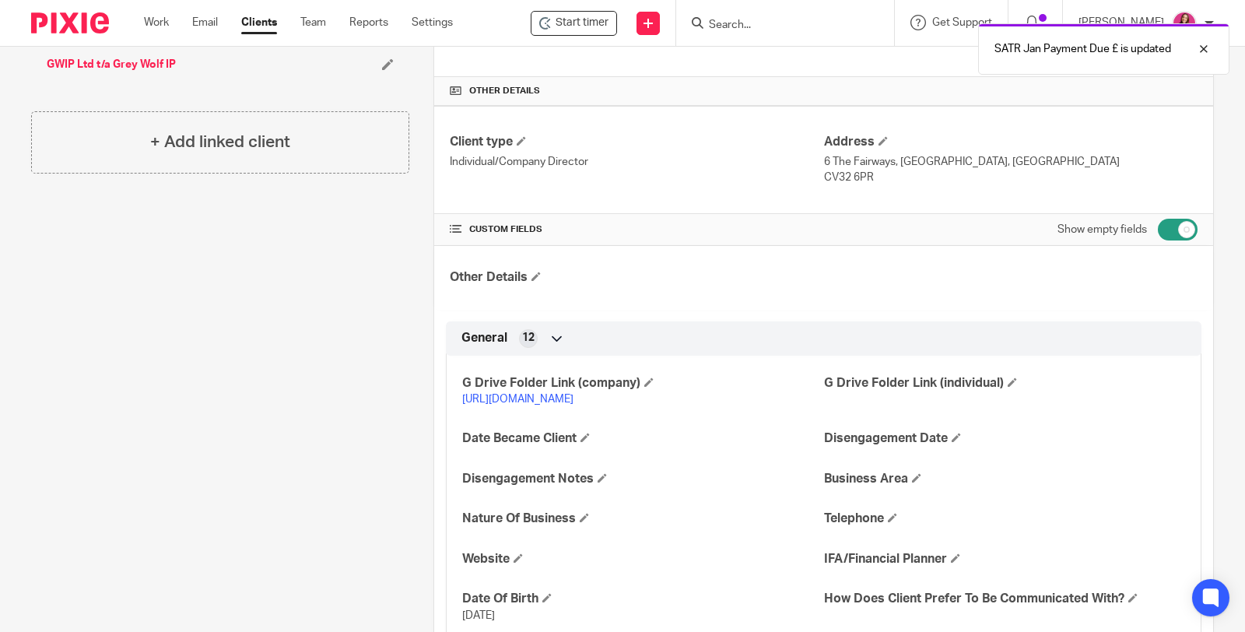
click at [574, 397] on link "[URL][DOMAIN_NAME]" at bounding box center [517, 399] width 111 height 11
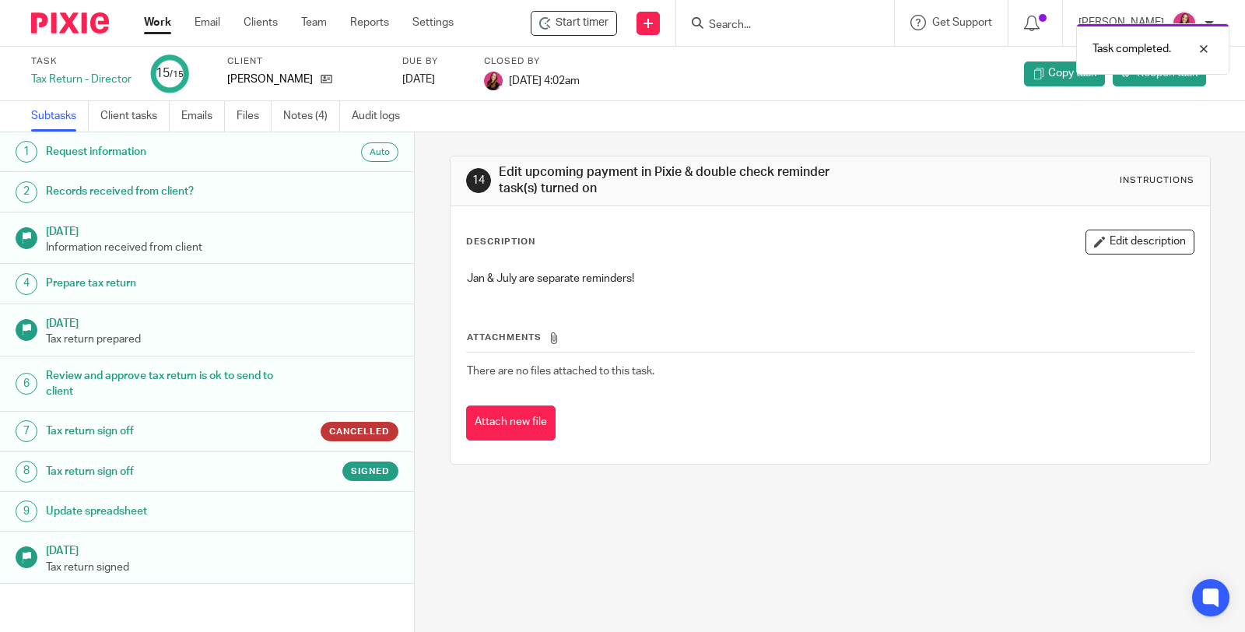
click at [1041, 25] on div "Task completed." at bounding box center [926, 45] width 607 height 59
click at [1044, 24] on div "Task completed." at bounding box center [926, 45] width 607 height 59
click at [1040, 24] on icon at bounding box center [1032, 24] width 16 height 16
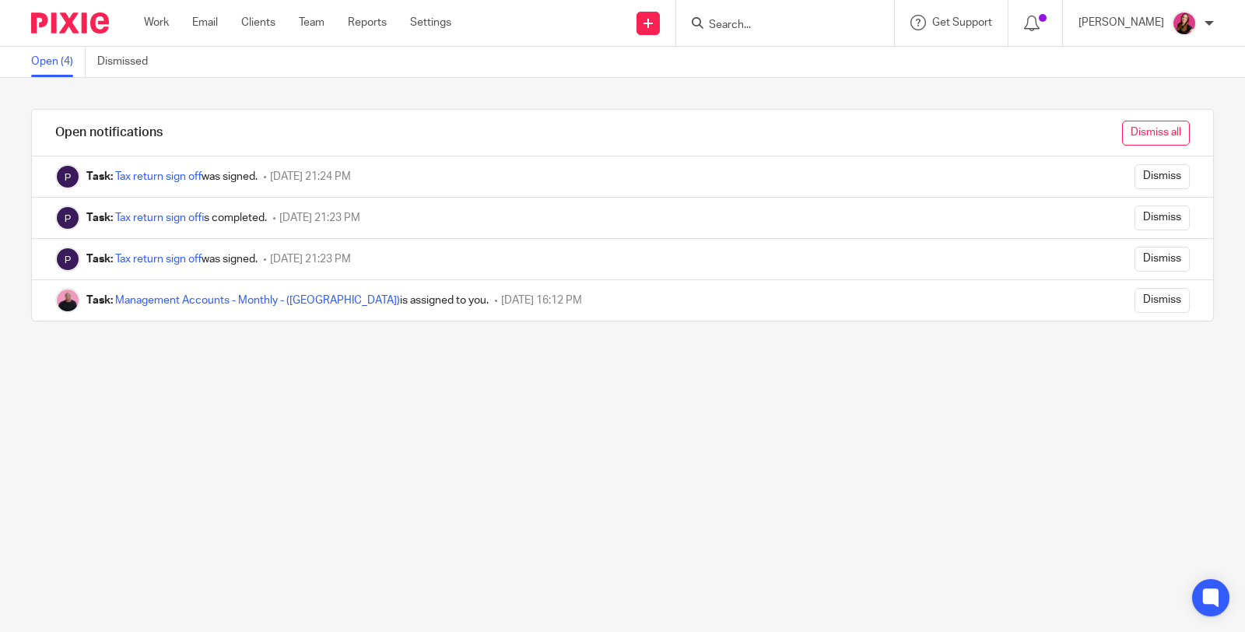
click at [1136, 138] on input "Dismiss all" at bounding box center [1156, 133] width 68 height 25
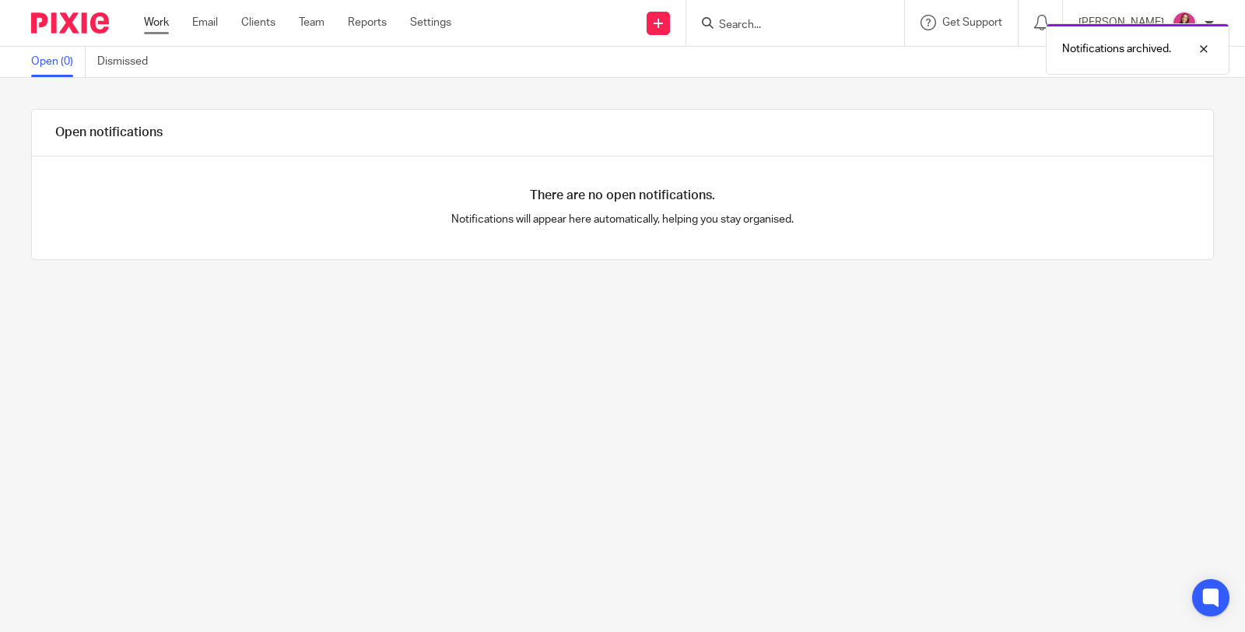
click at [162, 29] on link "Work" at bounding box center [156, 23] width 25 height 16
